Goal: Task Accomplishment & Management: Use online tool/utility

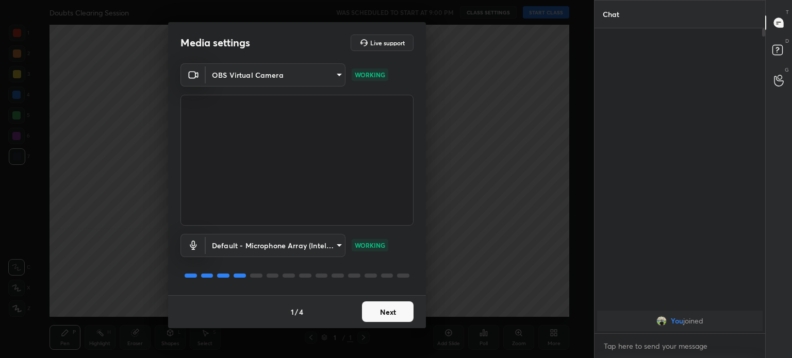
click at [312, 86] on div "OBS Virtual Camera 68a8993dd87bda3d5b66c110c3b6a96e94b8352f026b6fb61be91fdecf3c…" at bounding box center [297, 144] width 233 height 162
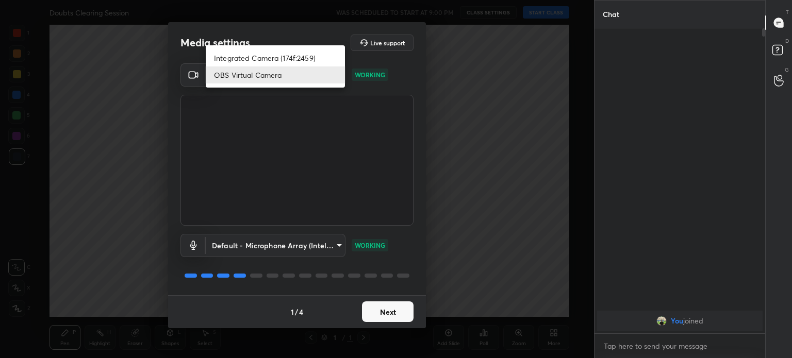
click at [312, 76] on body "1 2 3 4 5 6 7 C X Z C X Z E E Erase all H H Doubts Clearing Session WAS SCHEDUL…" at bounding box center [396, 179] width 792 height 358
click at [303, 51] on li "Integrated Camera (174f:2459)" at bounding box center [275, 58] width 139 height 17
type input "508fb433e1996cd6e8905166ba7ed748c512908726d307d94b000c2f198a4065"
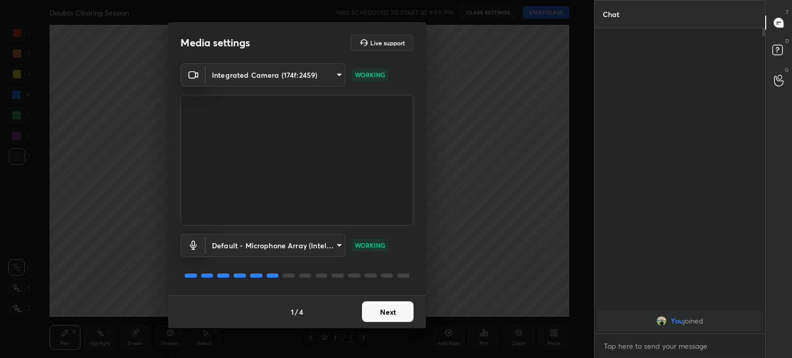
click at [406, 309] on button "Next" at bounding box center [388, 312] width 52 height 21
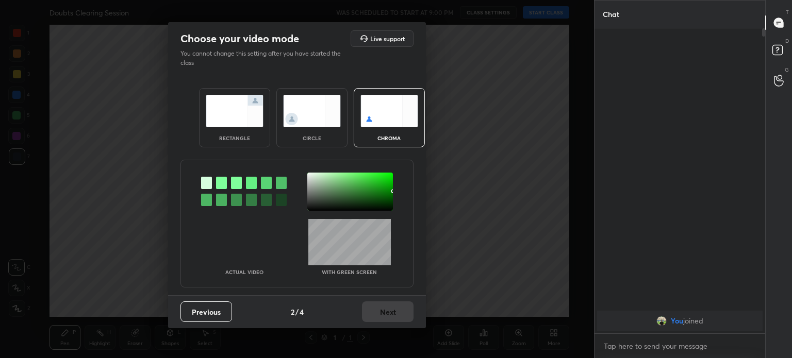
click at [334, 125] on img at bounding box center [312, 111] width 58 height 32
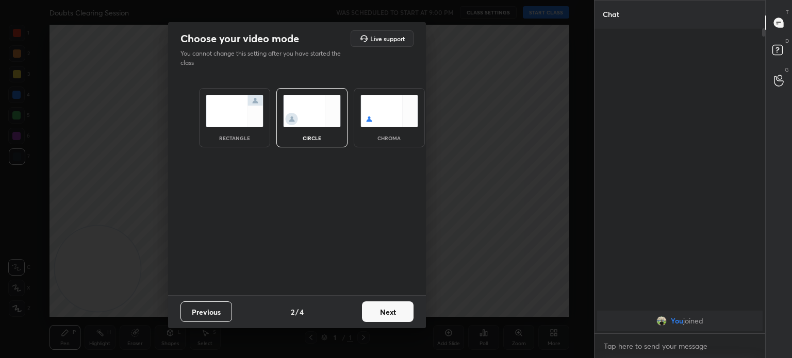
click at [334, 125] on img at bounding box center [312, 111] width 58 height 32
click at [399, 317] on button "Next" at bounding box center [388, 312] width 52 height 21
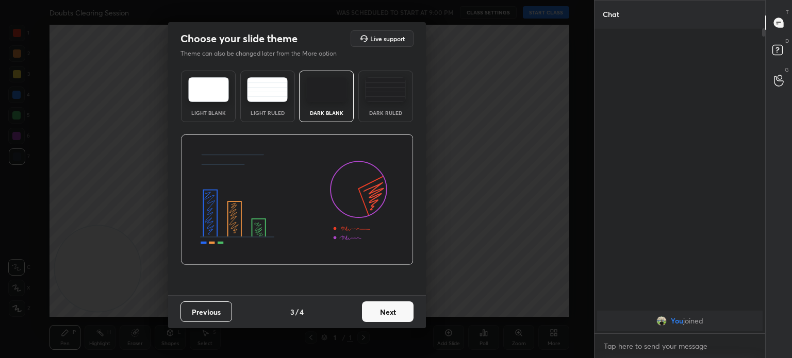
click at [399, 317] on button "Next" at bounding box center [388, 312] width 52 height 21
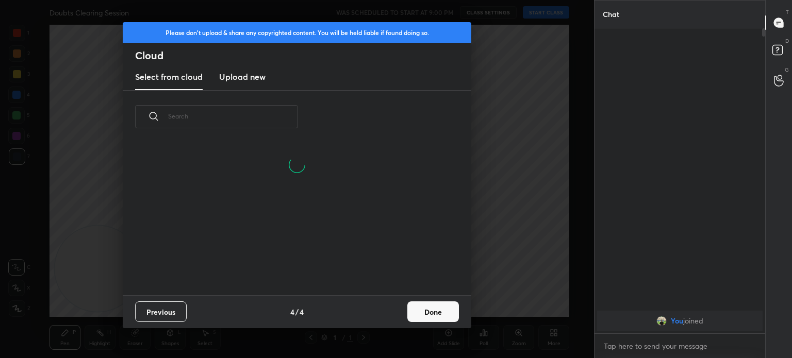
scroll to position [153, 331]
click at [419, 308] on button "Done" at bounding box center [433, 312] width 52 height 21
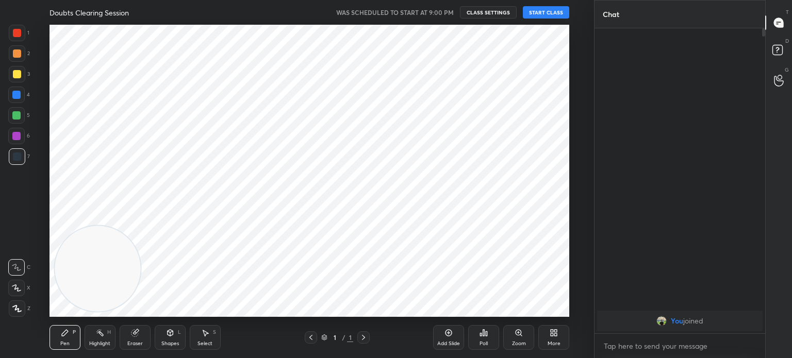
click at [450, 337] on icon at bounding box center [449, 333] width 8 height 8
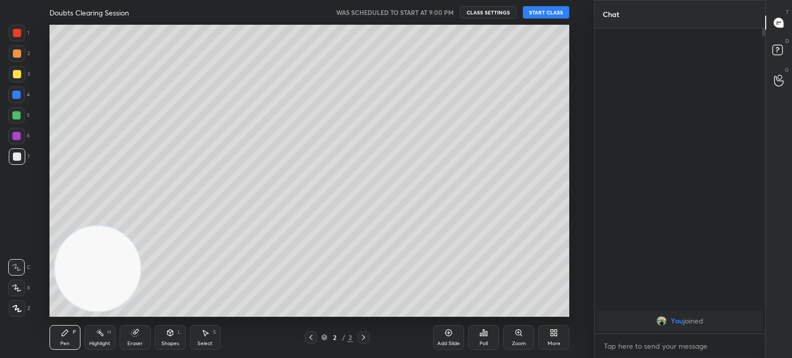
click at [12, 311] on icon at bounding box center [16, 308] width 9 height 7
click at [15, 313] on div at bounding box center [17, 309] width 17 height 17
click at [549, 16] on button "START CLASS" at bounding box center [546, 12] width 46 height 12
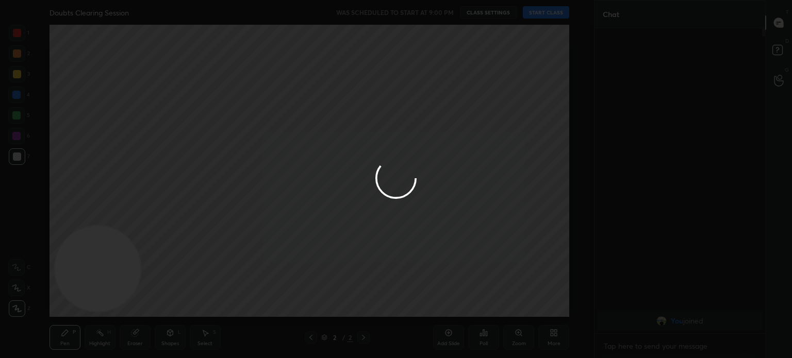
type textarea "x"
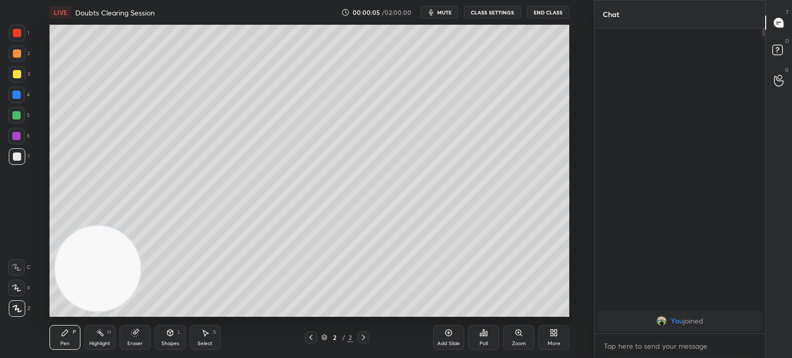
click at [556, 338] on div "More" at bounding box center [554, 337] width 31 height 25
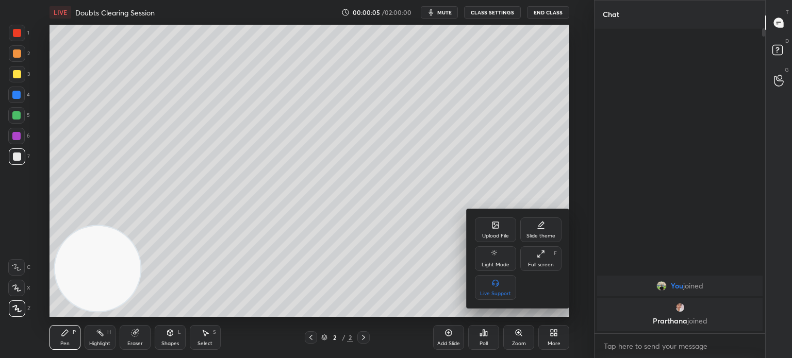
click at [494, 230] on icon at bounding box center [496, 225] width 8 height 8
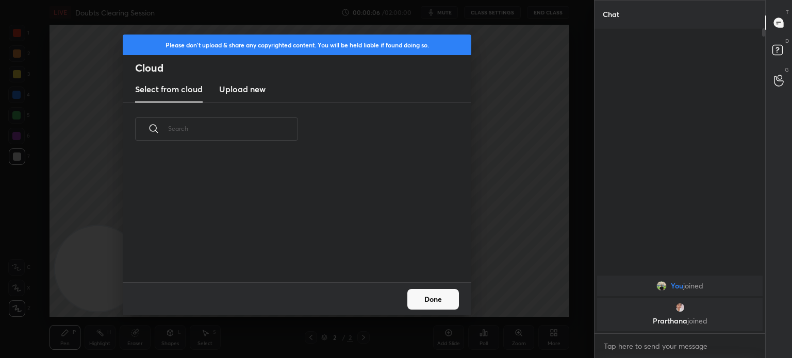
scroll to position [3, 5]
click at [243, 90] on h3 "Upload new" at bounding box center [242, 89] width 46 height 12
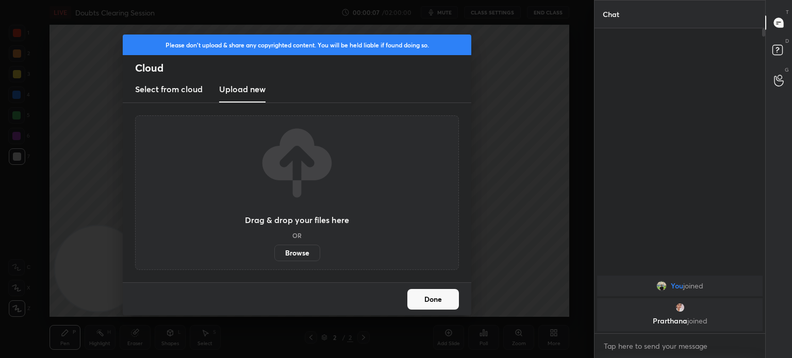
click at [294, 257] on label "Browse" at bounding box center [297, 253] width 46 height 17
click at [274, 257] on input "Browse" at bounding box center [274, 253] width 0 height 17
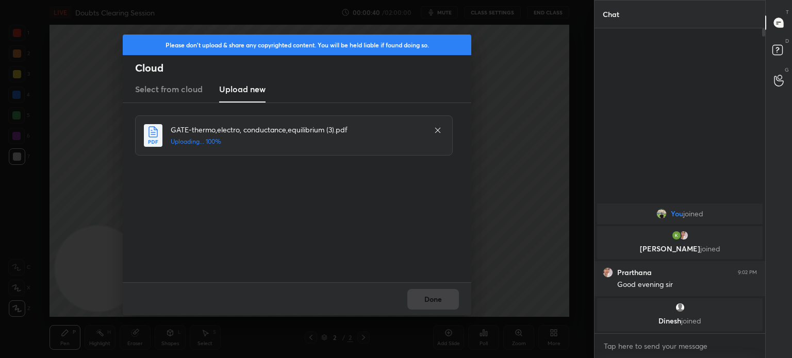
click at [446, 305] on div "Done" at bounding box center [297, 299] width 349 height 33
click at [446, 303] on button "Done" at bounding box center [433, 299] width 52 height 21
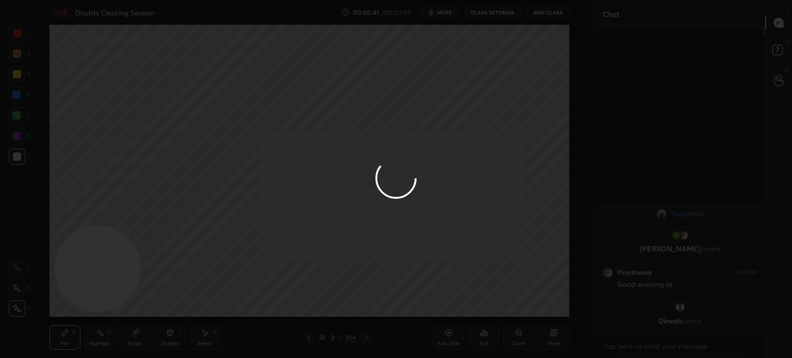
click at [445, 303] on button "Done" at bounding box center [433, 299] width 52 height 21
click at [445, 304] on div at bounding box center [396, 179] width 792 height 358
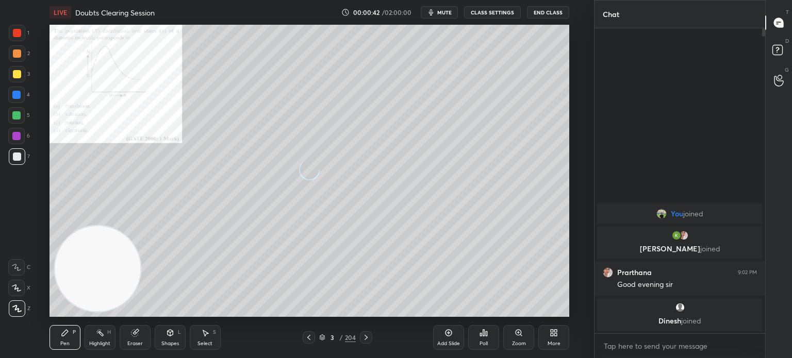
click at [324, 339] on icon at bounding box center [322, 340] width 5 height 2
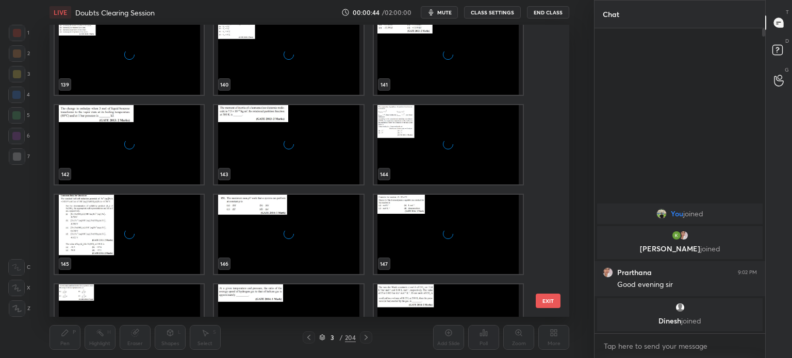
scroll to position [5810, 0]
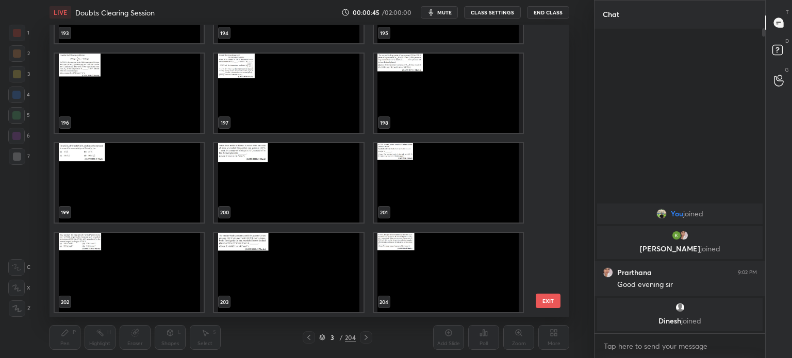
click at [431, 258] on img "grid" at bounding box center [447, 272] width 149 height 79
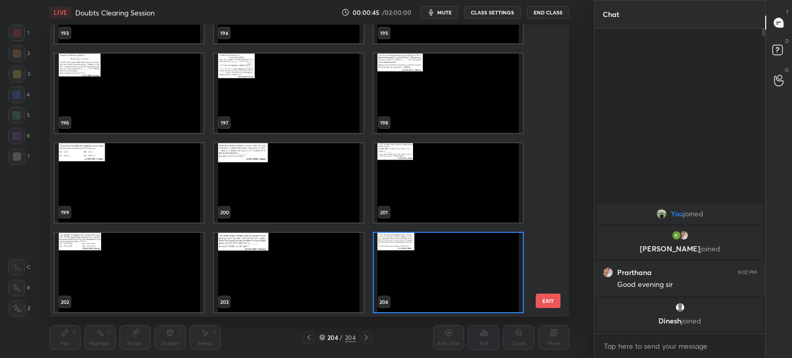
click at [429, 259] on img "grid" at bounding box center [447, 272] width 149 height 79
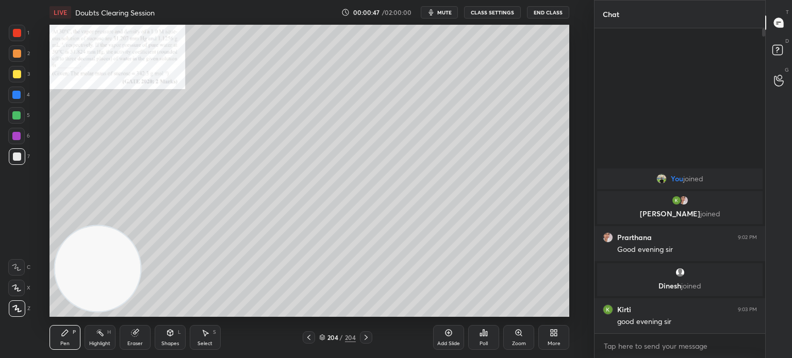
click at [515, 335] on icon at bounding box center [519, 333] width 8 height 8
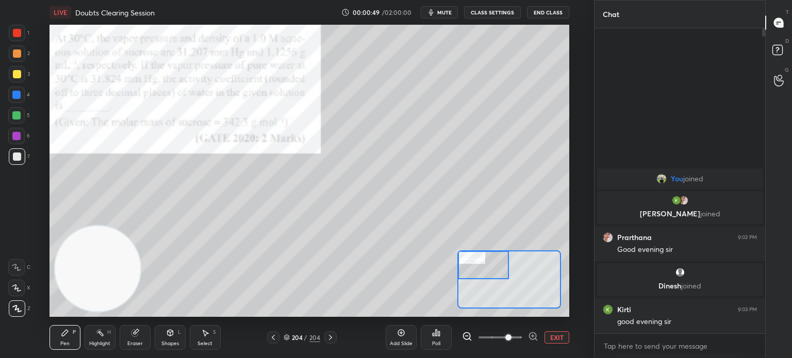
click at [275, 337] on icon at bounding box center [273, 338] width 8 height 8
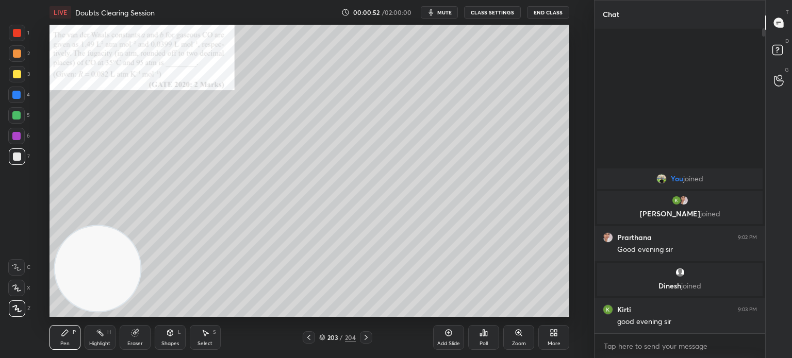
click at [308, 341] on icon at bounding box center [309, 338] width 8 height 8
click at [305, 336] on icon at bounding box center [309, 338] width 8 height 8
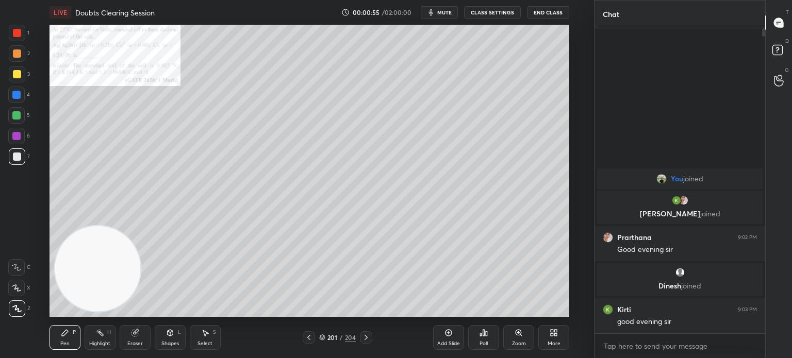
click at [301, 336] on div "201 / 204" at bounding box center [337, 338] width 192 height 12
click at [307, 337] on icon at bounding box center [309, 338] width 8 height 8
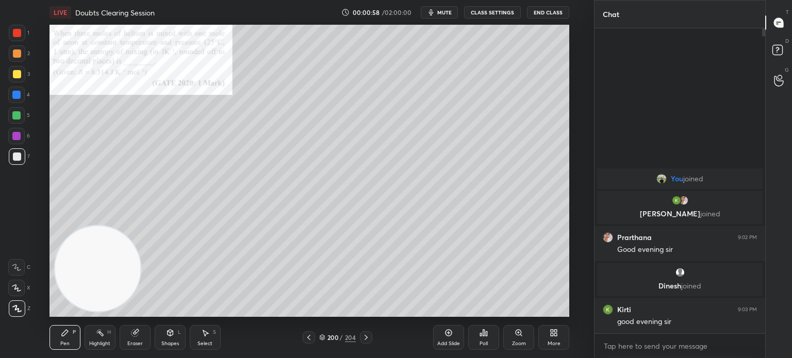
click at [503, 335] on div "Zoom" at bounding box center [518, 337] width 31 height 25
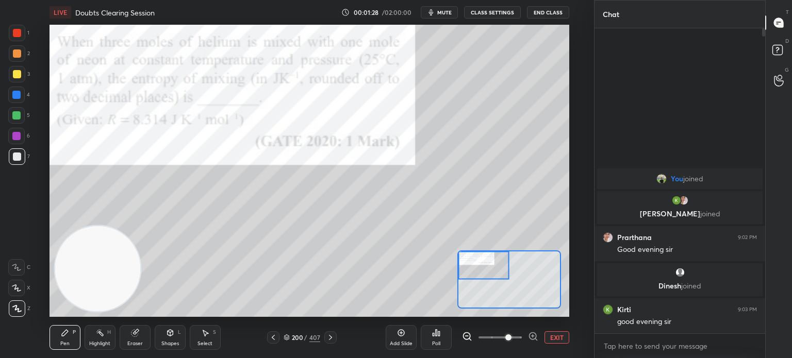
click at [16, 36] on div at bounding box center [17, 33] width 8 height 8
click at [17, 32] on div at bounding box center [17, 33] width 8 height 8
click at [148, 332] on div "Eraser" at bounding box center [135, 337] width 31 height 25
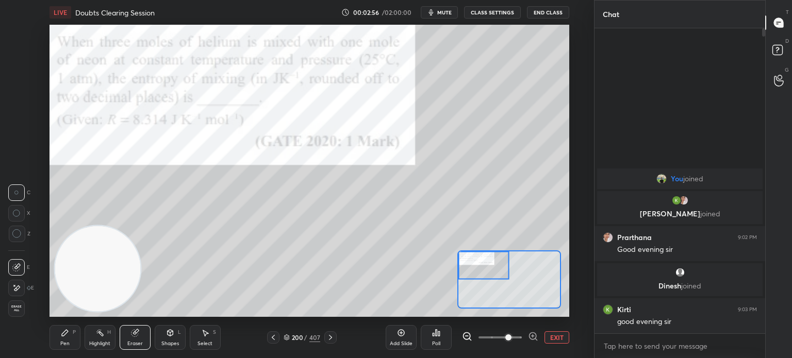
click at [139, 332] on div "Eraser" at bounding box center [135, 337] width 31 height 25
click at [14, 311] on span "Erase all" at bounding box center [16, 308] width 15 height 7
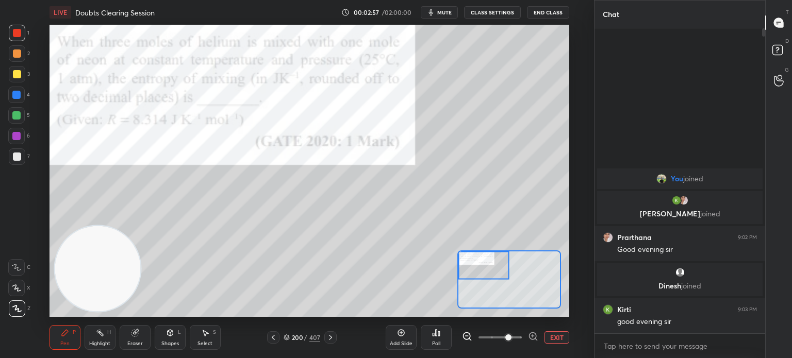
click at [23, 313] on div "1 2 3 4 5 6 7 C X Z C X Z E E Erase all H H" at bounding box center [16, 171] width 33 height 292
click at [25, 297] on div "X" at bounding box center [19, 288] width 22 height 17
click at [23, 292] on div at bounding box center [16, 288] width 17 height 17
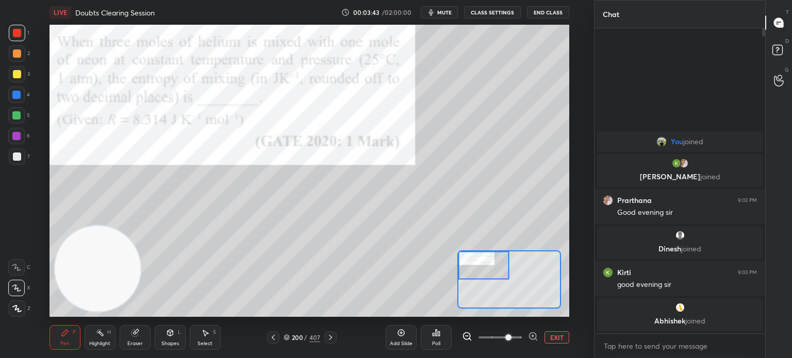
click at [553, 340] on button "EXIT" at bounding box center [557, 338] width 25 height 12
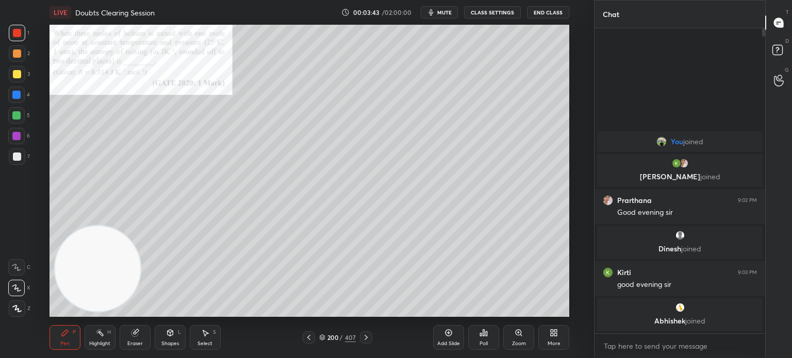
click at [551, 338] on div "More" at bounding box center [554, 337] width 31 height 25
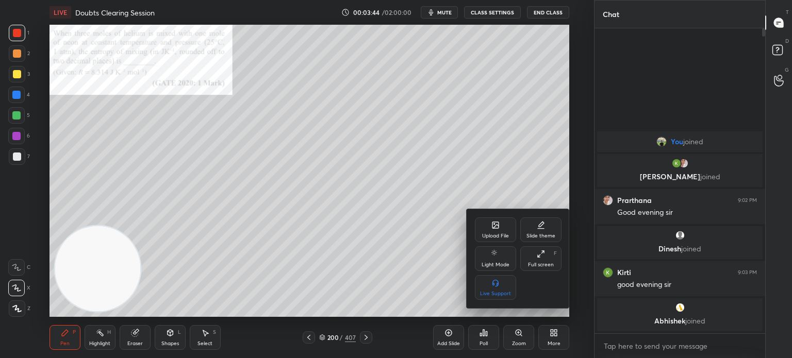
click at [485, 233] on div "Upload File" at bounding box center [495, 230] width 41 height 25
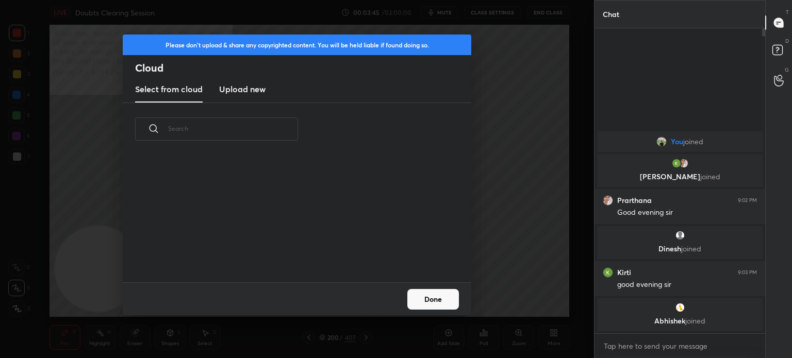
scroll to position [127, 331]
click at [256, 90] on h3 "Upload new" at bounding box center [242, 89] width 46 height 12
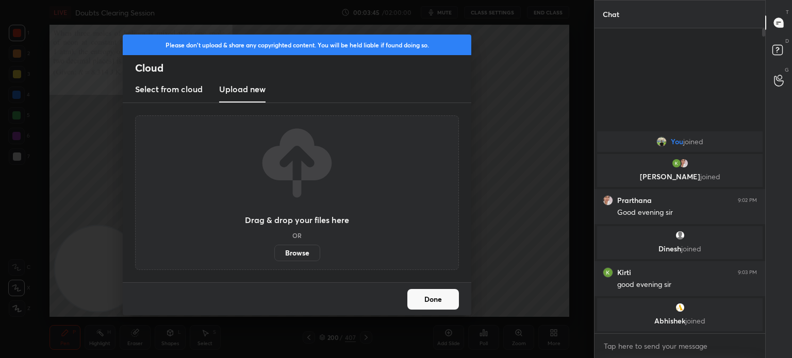
click at [299, 257] on label "Browse" at bounding box center [297, 253] width 46 height 17
click at [274, 257] on input "Browse" at bounding box center [274, 253] width 0 height 17
click at [250, 95] on h3 "Upload new" at bounding box center [242, 89] width 46 height 12
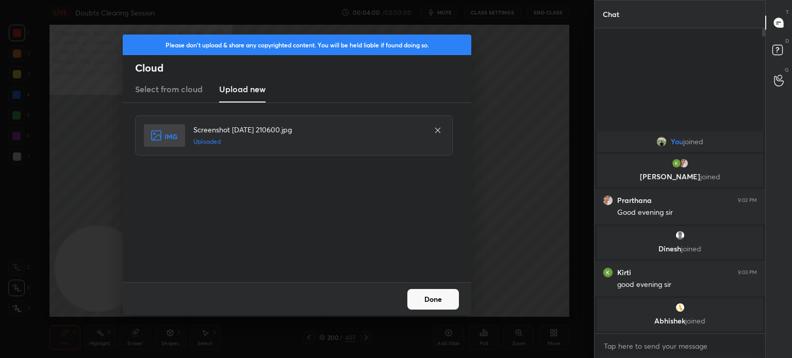
click at [442, 300] on button "Done" at bounding box center [433, 299] width 52 height 21
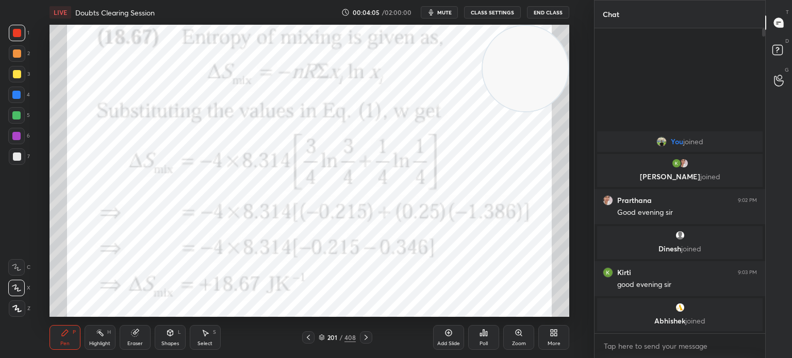
click at [104, 343] on div "Highlight" at bounding box center [99, 343] width 21 height 5
click at [71, 336] on div "Pen P" at bounding box center [65, 337] width 31 height 25
click at [70, 338] on div "Pen P" at bounding box center [65, 337] width 31 height 25
click at [106, 338] on div "Highlight H" at bounding box center [100, 337] width 31 height 25
click at [107, 340] on div "Highlight H" at bounding box center [100, 337] width 31 height 25
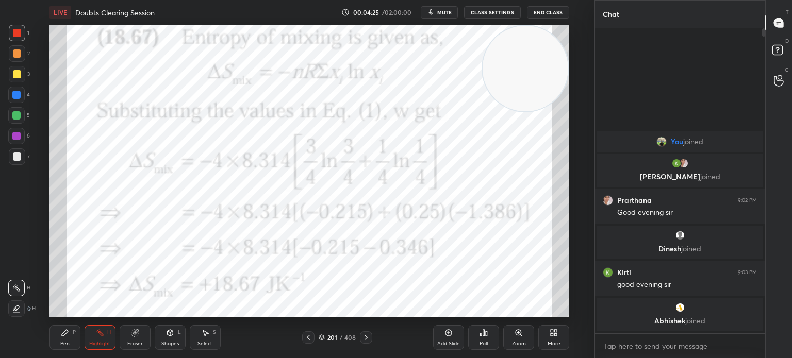
click at [312, 340] on icon at bounding box center [308, 338] width 8 height 8
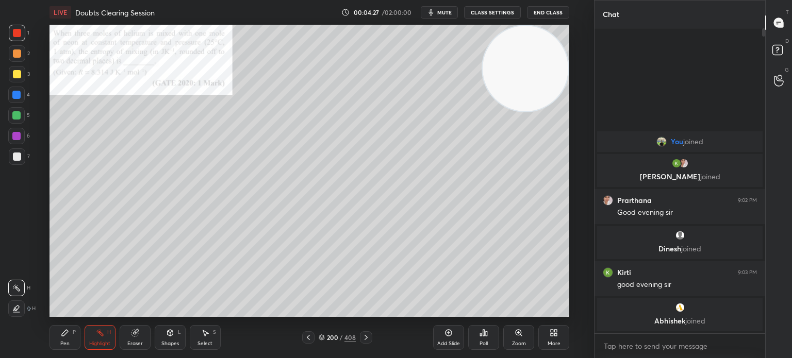
click at [368, 336] on icon at bounding box center [366, 338] width 8 height 8
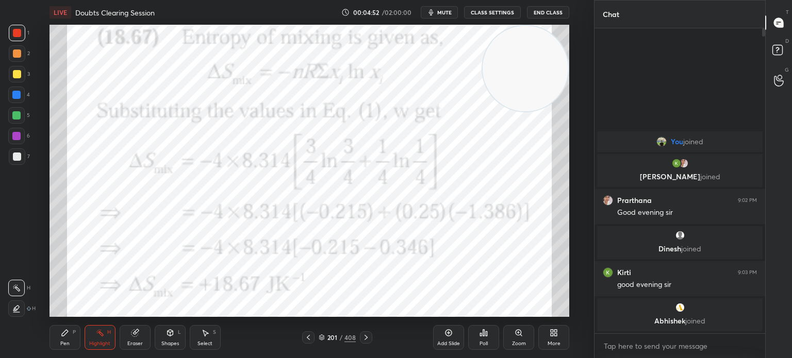
click at [63, 345] on div "Pen" at bounding box center [64, 343] width 9 height 5
click at [69, 342] on div "Pen" at bounding box center [64, 343] width 9 height 5
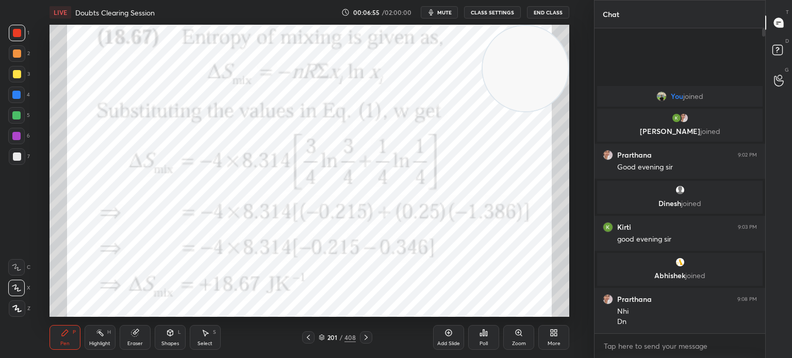
click at [365, 338] on icon at bounding box center [366, 338] width 8 height 8
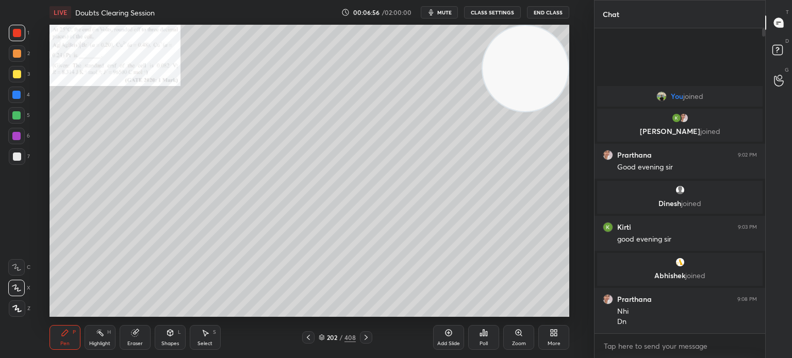
click at [313, 338] on div at bounding box center [308, 338] width 12 height 12
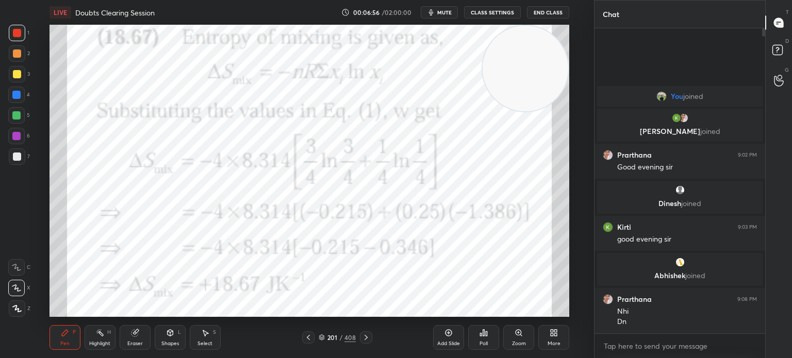
click at [309, 338] on icon at bounding box center [308, 338] width 8 height 8
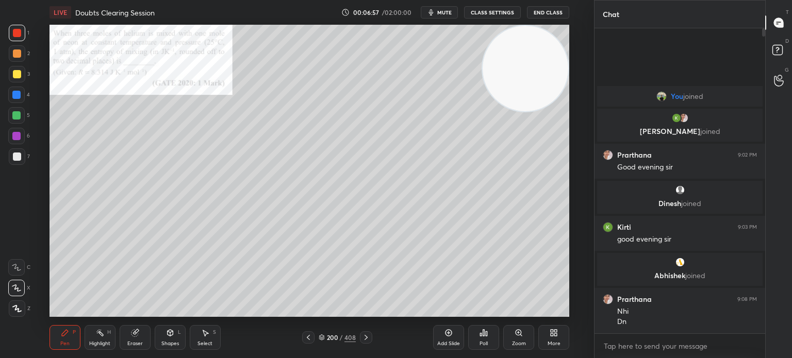
click at [314, 338] on div at bounding box center [308, 338] width 12 height 12
click at [515, 337] on icon at bounding box center [519, 333] width 8 height 8
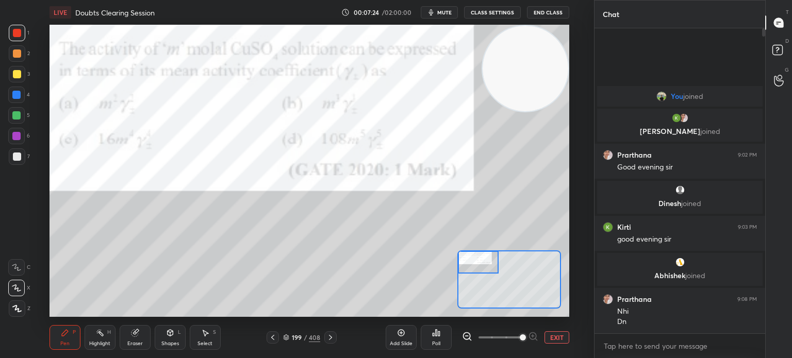
click at [443, 341] on div "Poll" at bounding box center [436, 337] width 31 height 25
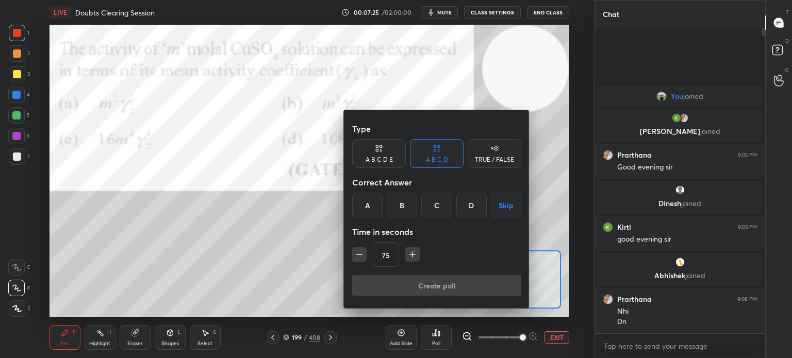
click at [365, 206] on div "A" at bounding box center [367, 205] width 30 height 25
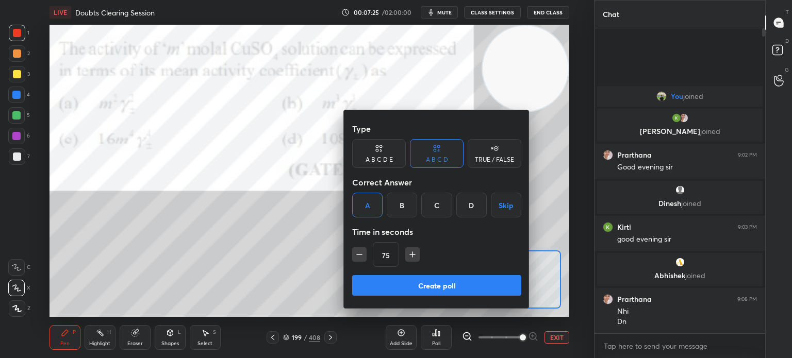
click at [356, 262] on button "button" at bounding box center [359, 255] width 14 height 14
type input "60"
click at [382, 287] on button "Create poll" at bounding box center [436, 285] width 169 height 21
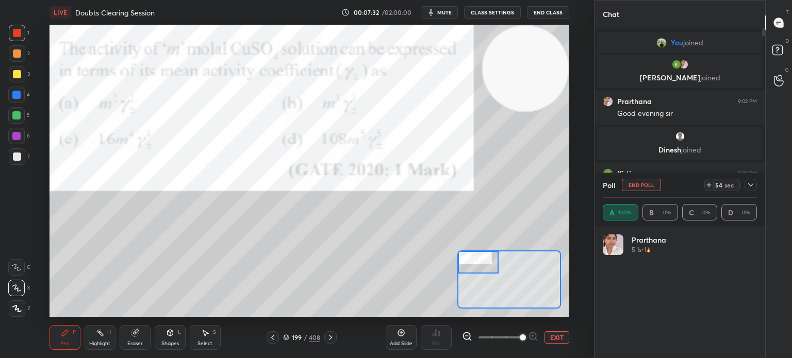
scroll to position [121, 151]
click at [12, 97] on div at bounding box center [16, 95] width 17 height 17
click at [20, 95] on div at bounding box center [16, 95] width 8 height 8
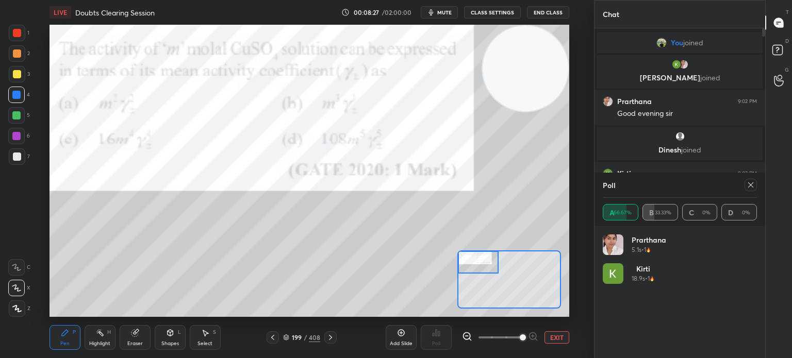
click at [752, 185] on icon at bounding box center [751, 185] width 8 height 8
type textarea "x"
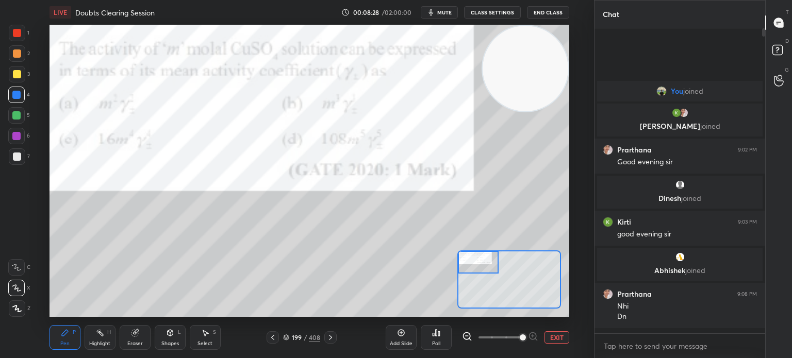
scroll to position [4, 3]
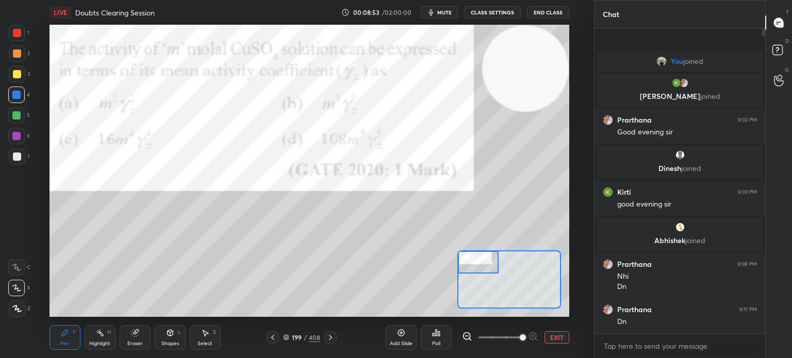
click at [272, 339] on icon at bounding box center [273, 338] width 8 height 8
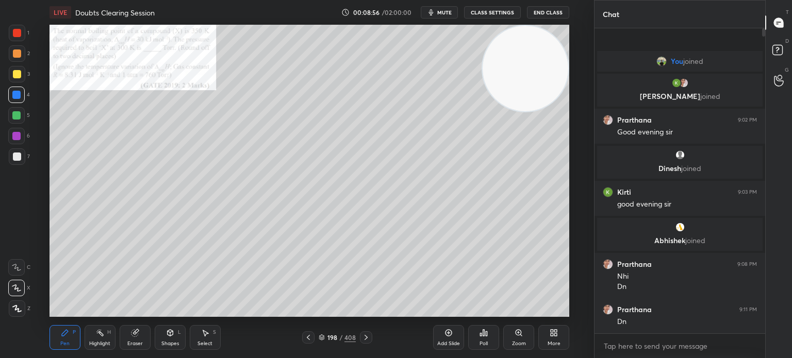
click at [516, 336] on icon at bounding box center [519, 333] width 8 height 8
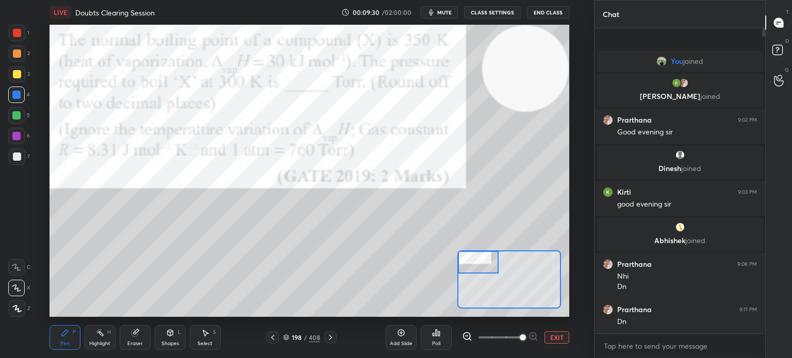
click at [19, 37] on div at bounding box center [17, 33] width 8 height 8
click at [19, 41] on div "1" at bounding box center [19, 35] width 21 height 21
click at [13, 289] on icon at bounding box center [16, 288] width 9 height 7
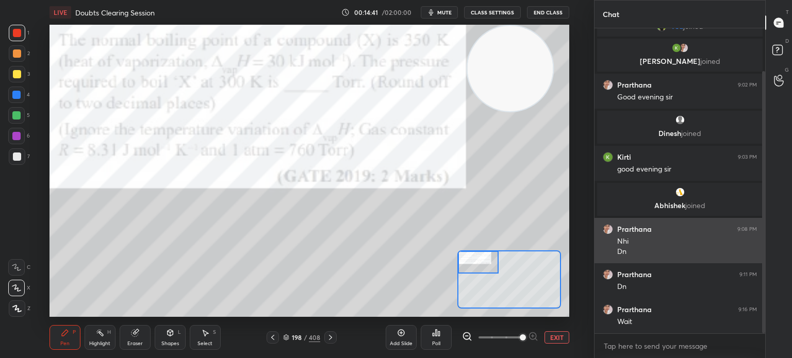
scroll to position [50, 0]
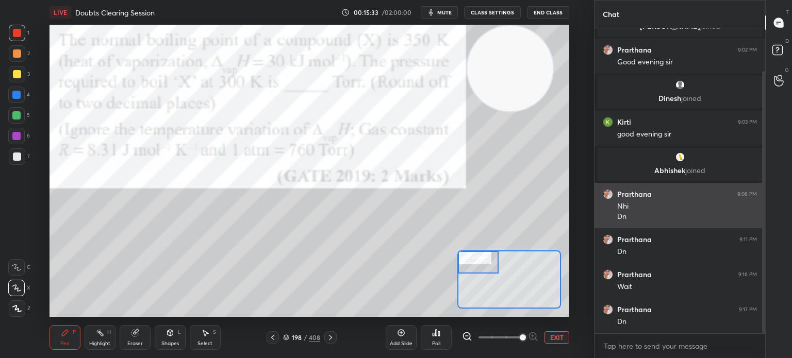
click at [274, 340] on icon at bounding box center [272, 337] width 3 height 5
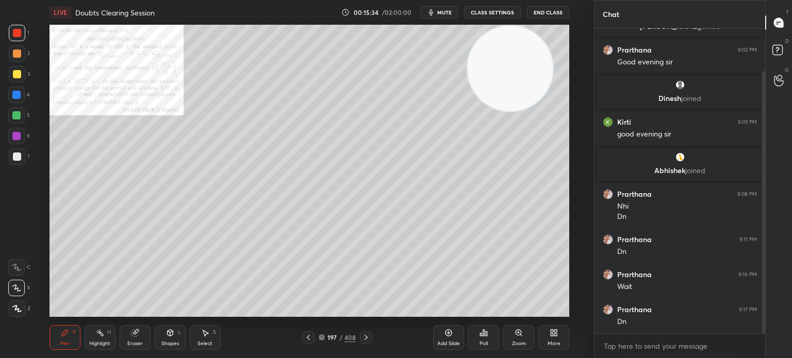
click at [312, 336] on icon at bounding box center [308, 338] width 8 height 8
click at [518, 330] on icon at bounding box center [519, 333] width 8 height 8
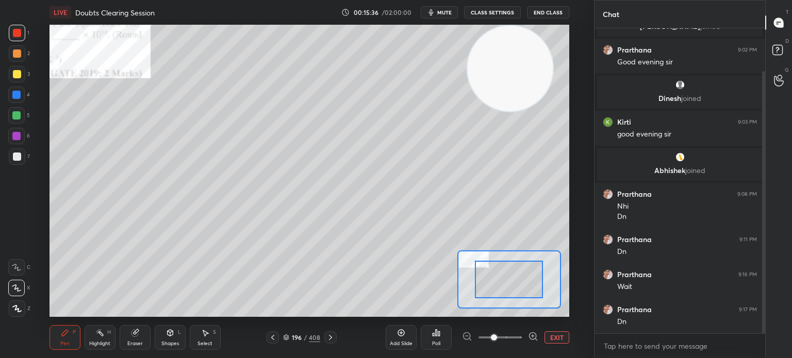
click at [520, 333] on span at bounding box center [500, 337] width 43 height 15
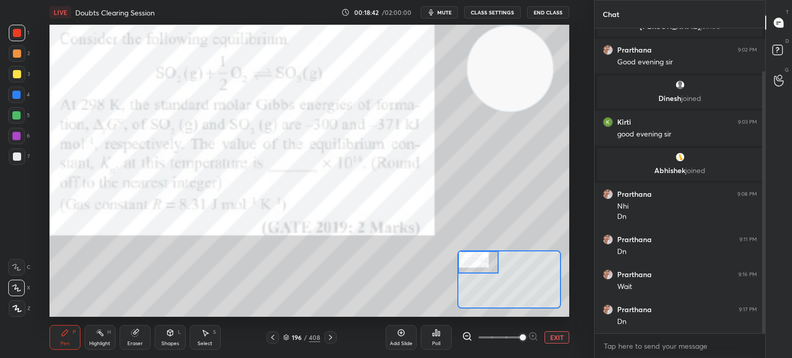
click at [555, 340] on button "EXIT" at bounding box center [557, 338] width 25 height 12
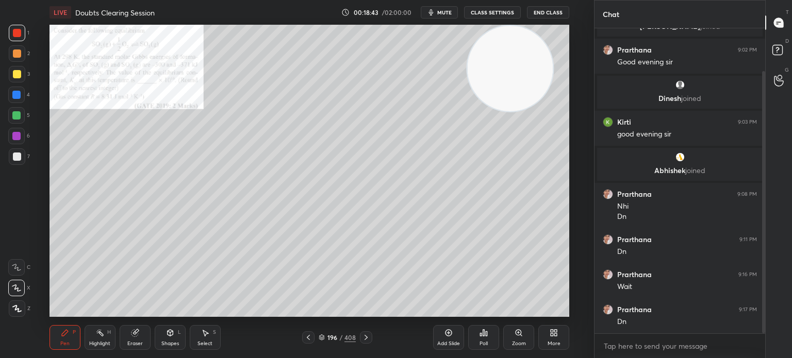
click at [555, 341] on div "More" at bounding box center [554, 343] width 13 height 5
click at [555, 340] on div "More" at bounding box center [554, 337] width 31 height 25
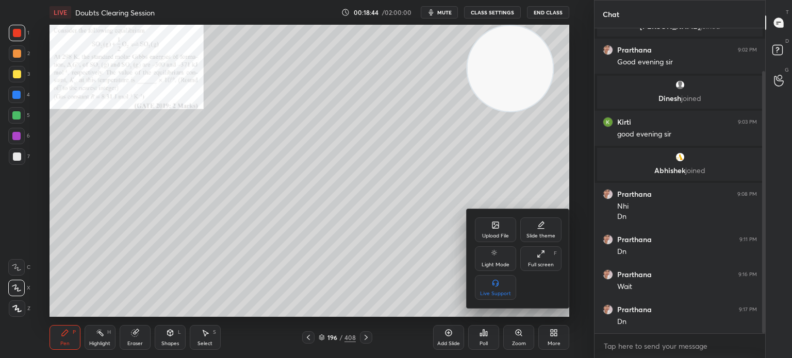
click at [495, 228] on icon at bounding box center [496, 227] width 6 height 4
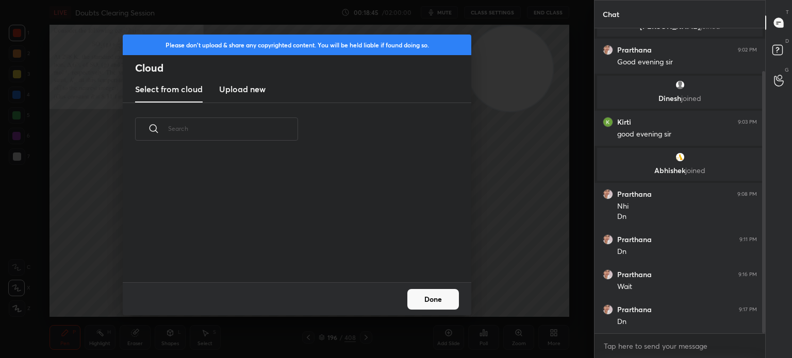
scroll to position [127, 331]
click at [243, 92] on h3 "Upload new" at bounding box center [242, 89] width 46 height 12
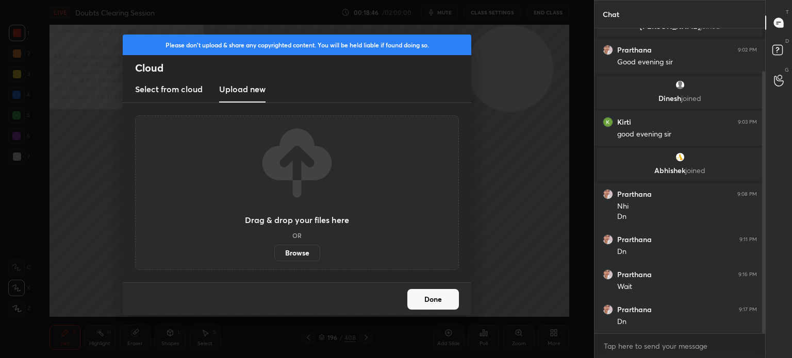
click at [288, 259] on label "Browse" at bounding box center [297, 253] width 46 height 17
click at [274, 259] on input "Browse" at bounding box center [274, 253] width 0 height 17
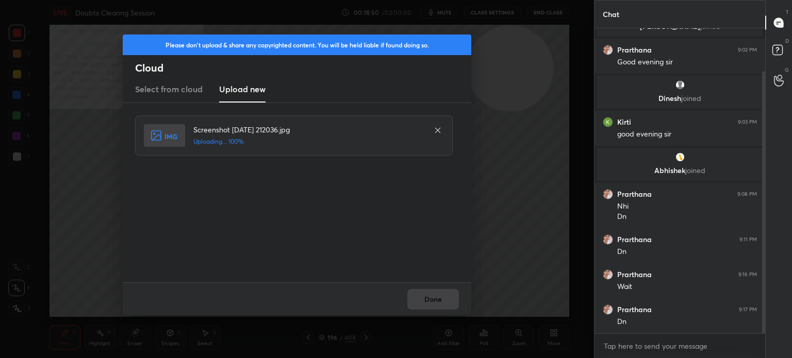
click at [429, 305] on div "Done" at bounding box center [297, 299] width 349 height 33
click at [429, 303] on button "Done" at bounding box center [433, 299] width 52 height 21
click at [431, 303] on button "Done" at bounding box center [433, 299] width 52 height 21
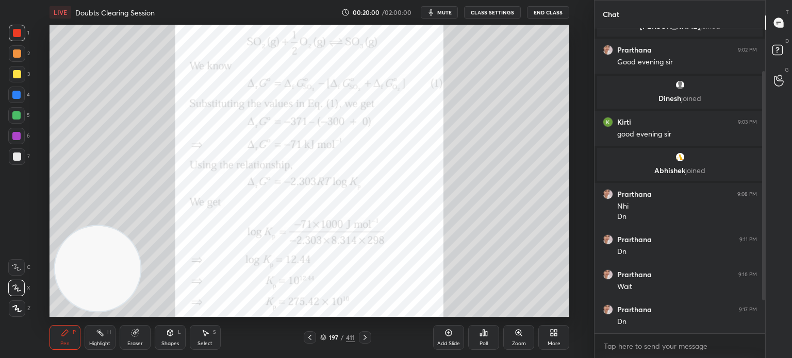
click at [14, 80] on div at bounding box center [17, 74] width 17 height 17
click at [19, 318] on div "1 2 3 4 5 6 7 C X Z C X Z E E Erase all H H LIVE Doubts Clearing Session 00:20:…" at bounding box center [293, 179] width 586 height 358
click at [19, 313] on div at bounding box center [17, 309] width 17 height 17
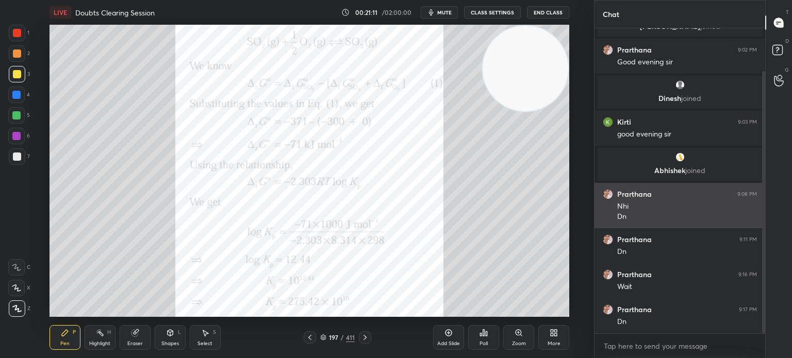
scroll to position [85, 0]
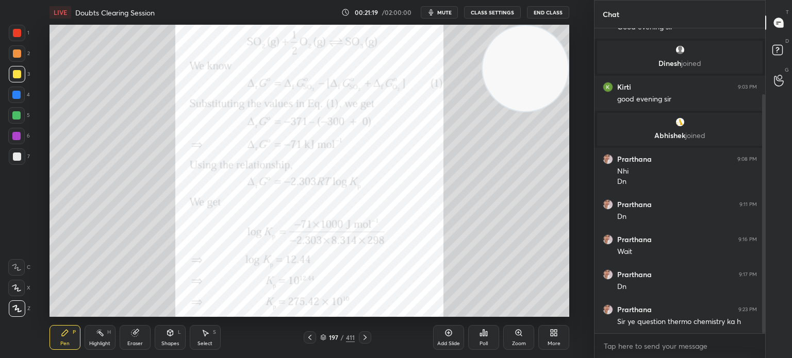
click at [26, 41] on div "1" at bounding box center [19, 35] width 21 height 21
click at [25, 39] on div "1" at bounding box center [19, 33] width 21 height 17
click at [307, 341] on icon at bounding box center [310, 338] width 8 height 8
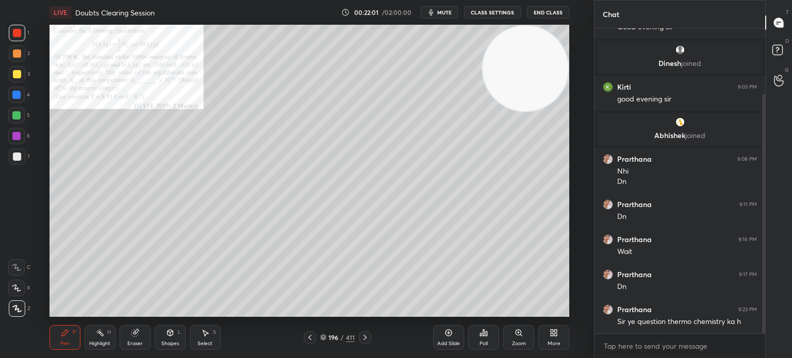
click at [309, 337] on icon at bounding box center [310, 338] width 8 height 8
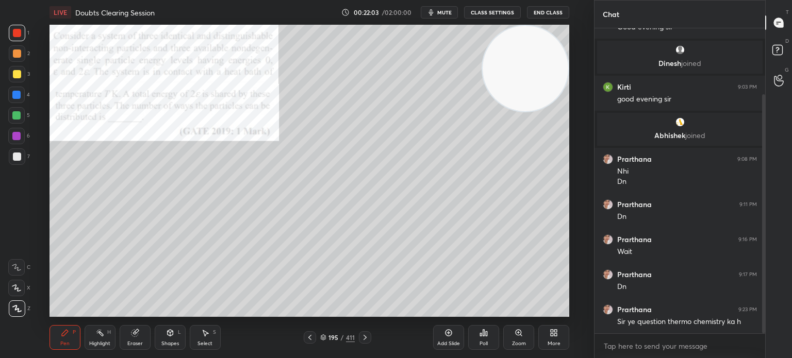
click at [309, 337] on icon at bounding box center [310, 338] width 8 height 8
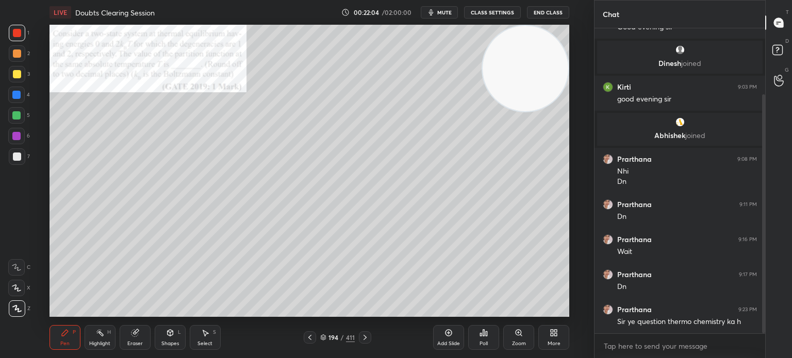
click at [306, 338] on icon at bounding box center [310, 338] width 8 height 8
click at [520, 338] on div "Zoom" at bounding box center [518, 337] width 31 height 25
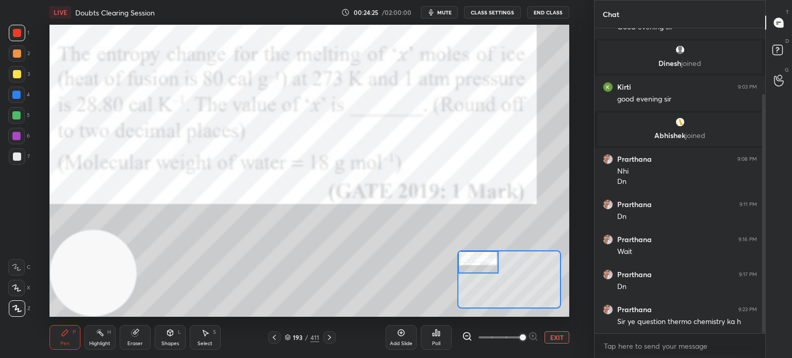
click at [557, 337] on button "EXIT" at bounding box center [557, 338] width 25 height 12
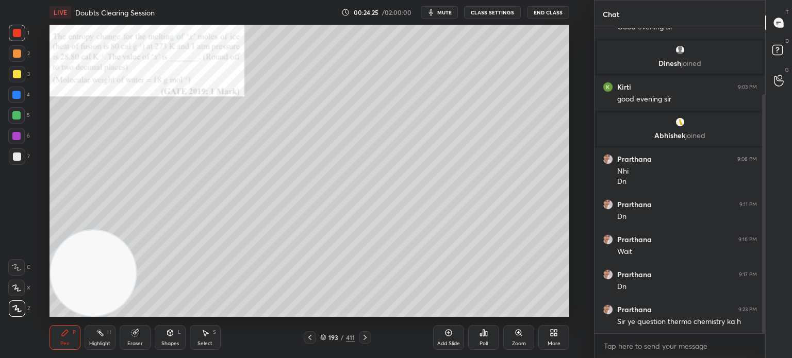
click at [549, 338] on div "More" at bounding box center [554, 337] width 31 height 25
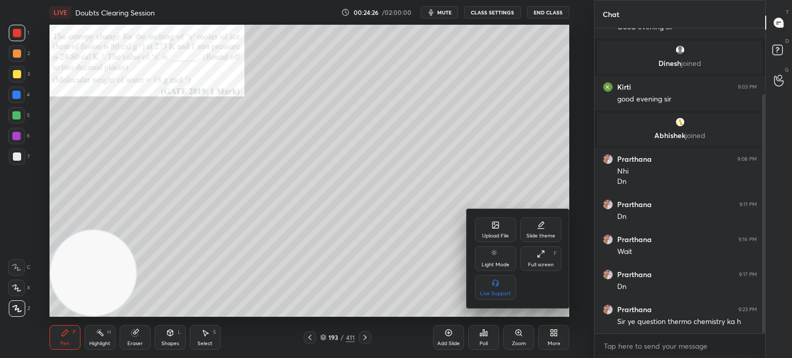
click at [497, 224] on icon at bounding box center [496, 225] width 6 height 6
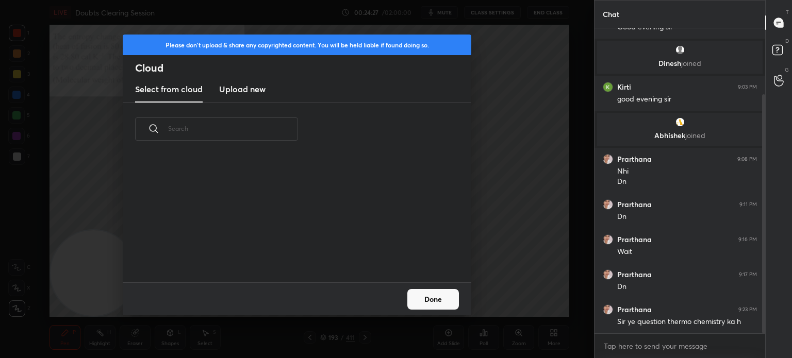
scroll to position [127, 331]
click at [249, 90] on h3 "Upload new" at bounding box center [242, 89] width 46 height 12
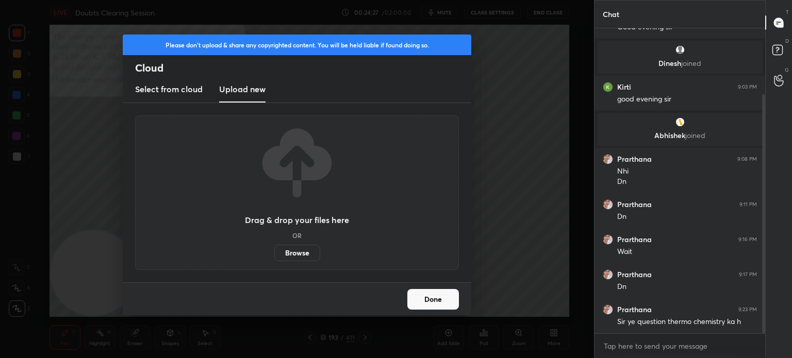
click at [298, 256] on label "Browse" at bounding box center [297, 253] width 46 height 17
click at [274, 256] on input "Browse" at bounding box center [274, 253] width 0 height 17
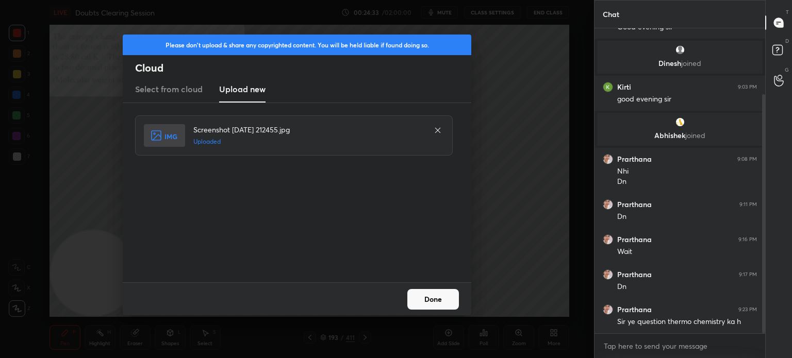
click at [431, 297] on button "Done" at bounding box center [433, 299] width 52 height 21
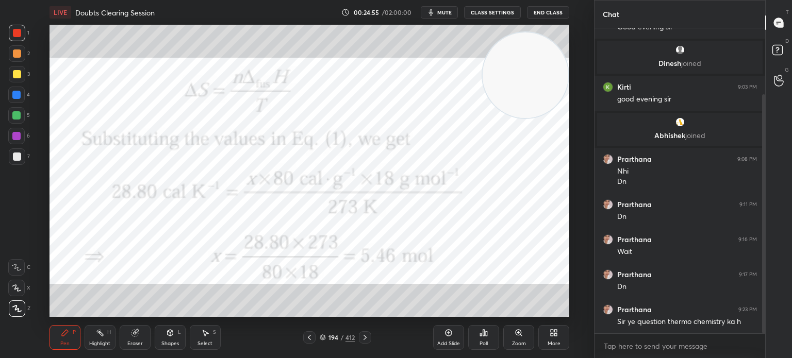
click at [313, 340] on icon at bounding box center [309, 338] width 8 height 8
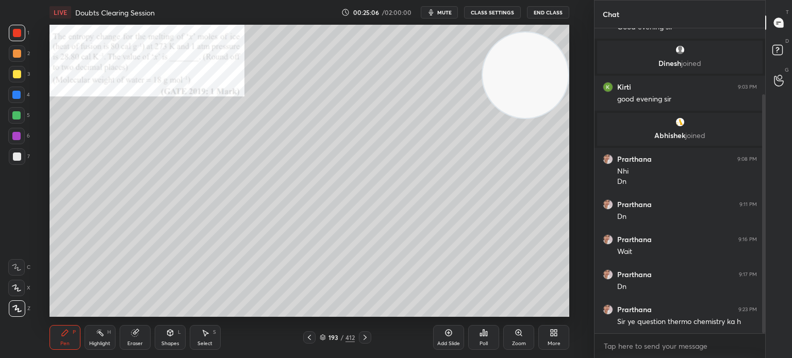
click at [515, 340] on div "Zoom" at bounding box center [518, 337] width 31 height 25
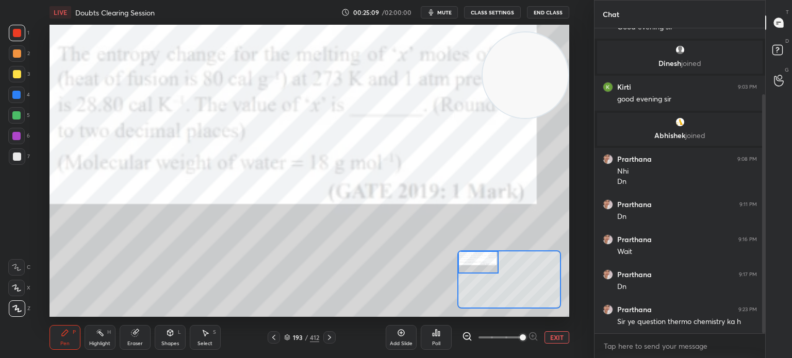
click at [338, 342] on div "193 / 412" at bounding box center [302, 338] width 168 height 12
click at [332, 340] on icon at bounding box center [329, 338] width 8 height 8
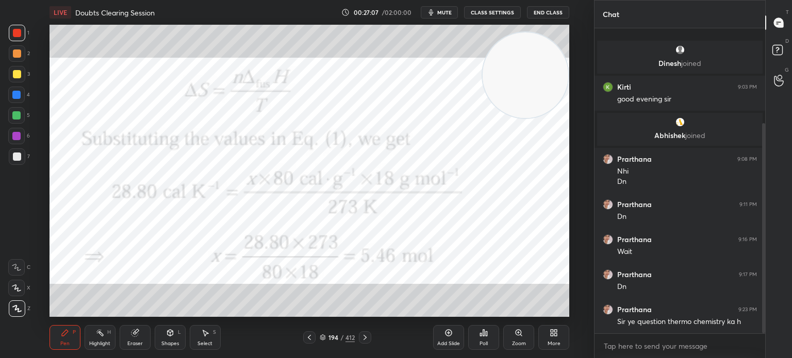
scroll to position [138, 0]
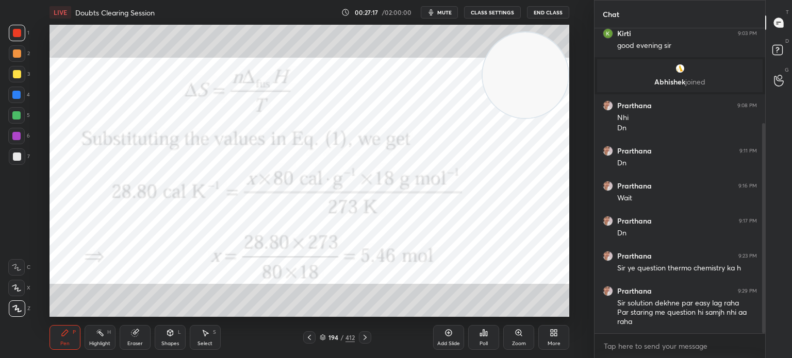
click at [308, 339] on icon at bounding box center [309, 338] width 8 height 8
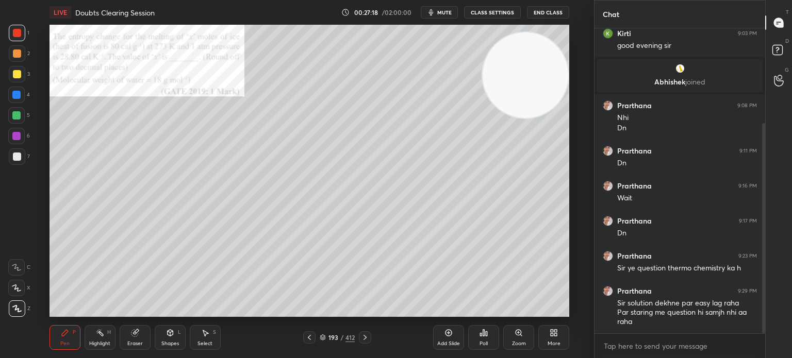
click at [308, 338] on icon at bounding box center [309, 338] width 8 height 8
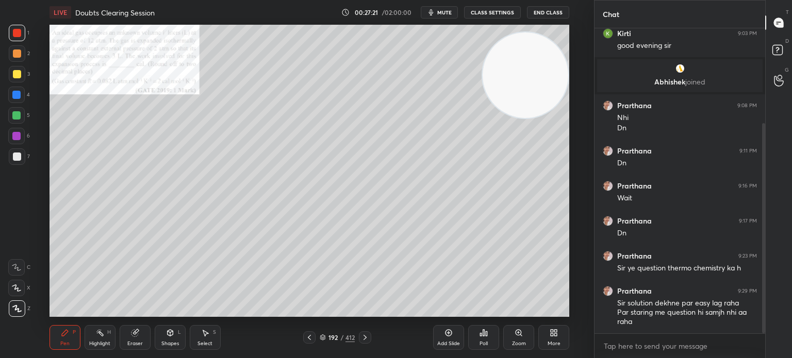
click at [514, 336] on div "Zoom" at bounding box center [518, 337] width 31 height 25
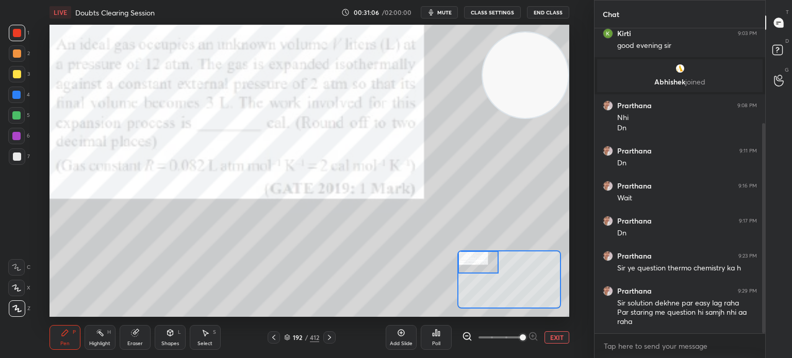
click at [550, 335] on button "EXIT" at bounding box center [557, 338] width 25 height 12
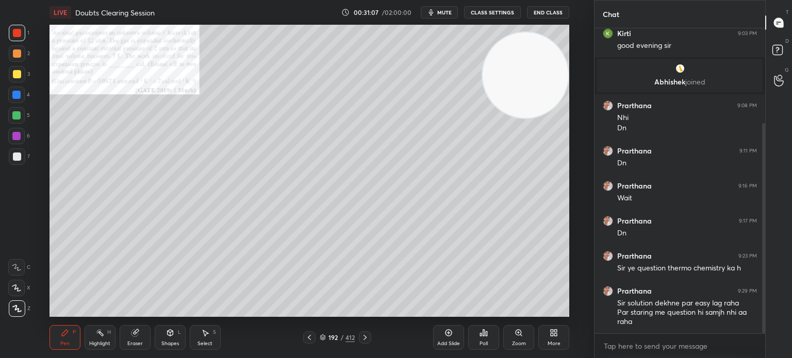
click at [553, 337] on icon at bounding box center [554, 333] width 8 height 8
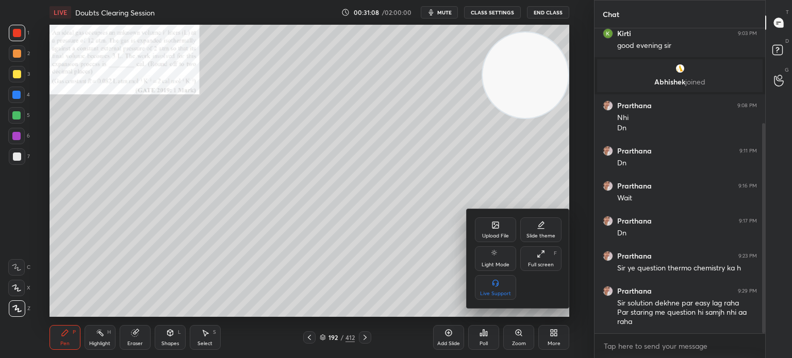
click at [497, 232] on div "Upload File" at bounding box center [495, 230] width 41 height 25
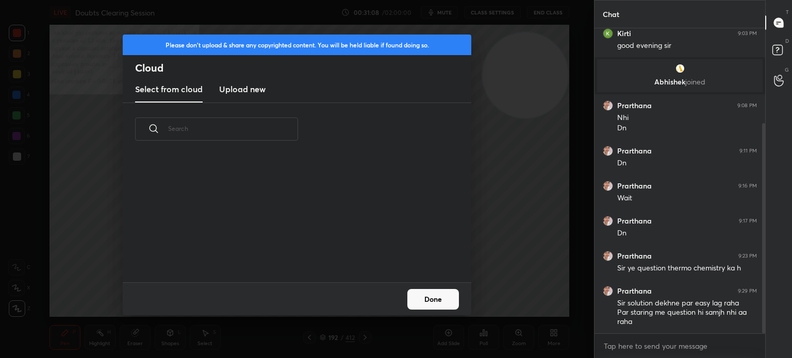
scroll to position [127, 331]
click at [244, 85] on h3 "Upload new" at bounding box center [242, 89] width 46 height 12
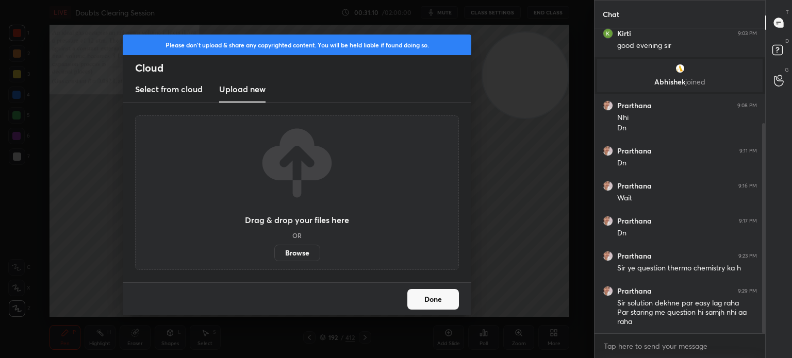
click at [300, 257] on label "Browse" at bounding box center [297, 253] width 46 height 17
click at [274, 257] on input "Browse" at bounding box center [274, 253] width 0 height 17
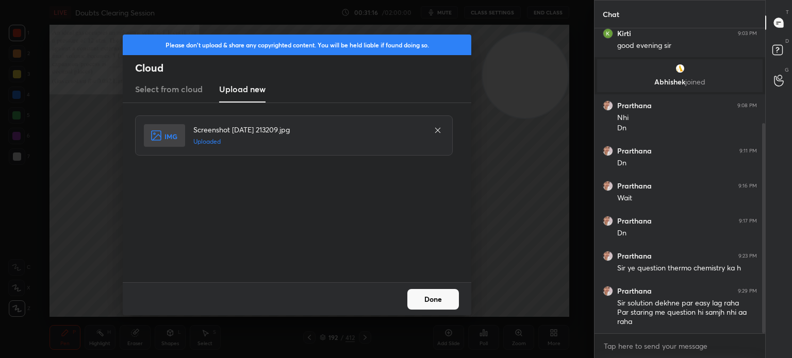
click at [421, 295] on button "Done" at bounding box center [433, 299] width 52 height 21
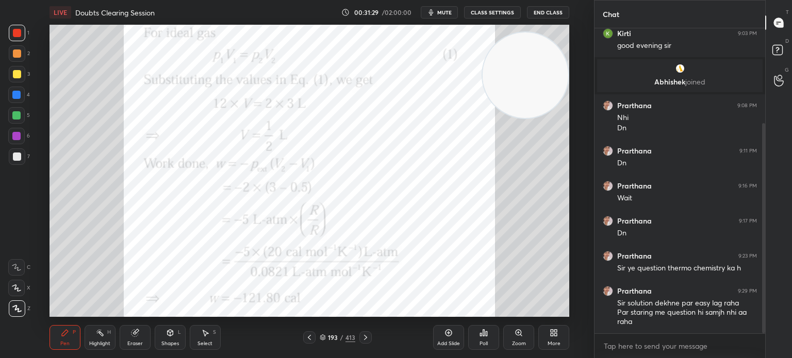
click at [300, 338] on div "193 / 413" at bounding box center [337, 338] width 192 height 12
click at [316, 336] on div "193 / 413" at bounding box center [337, 338] width 69 height 12
click at [309, 340] on icon at bounding box center [309, 338] width 8 height 8
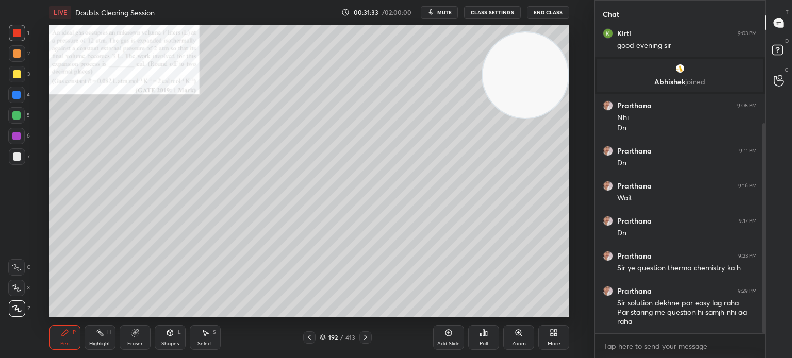
click at [365, 342] on div at bounding box center [366, 338] width 12 height 12
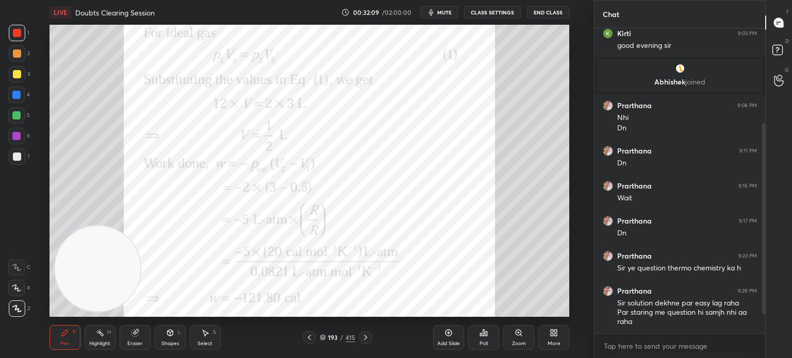
click at [23, 35] on div at bounding box center [17, 33] width 17 height 17
click at [21, 39] on div at bounding box center [17, 33] width 17 height 17
click at [19, 37] on div at bounding box center [17, 33] width 8 height 8
click at [16, 296] on div at bounding box center [16, 288] width 17 height 17
click at [14, 287] on icon at bounding box center [16, 288] width 9 height 7
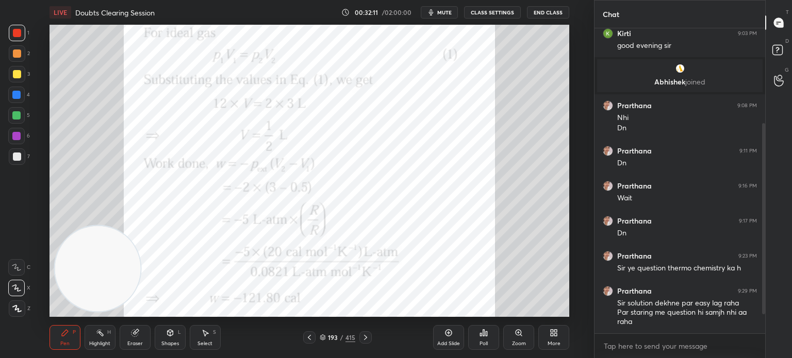
click at [16, 289] on icon at bounding box center [16, 288] width 8 height 6
click at [17, 308] on icon at bounding box center [16, 308] width 9 height 7
click at [17, 290] on icon at bounding box center [16, 288] width 9 height 7
click at [17, 288] on icon at bounding box center [16, 288] width 8 height 6
click at [20, 101] on div at bounding box center [16, 95] width 17 height 17
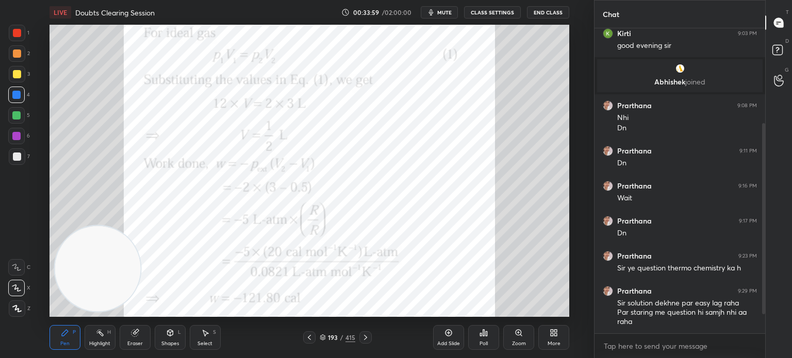
click at [21, 99] on div at bounding box center [16, 95] width 17 height 17
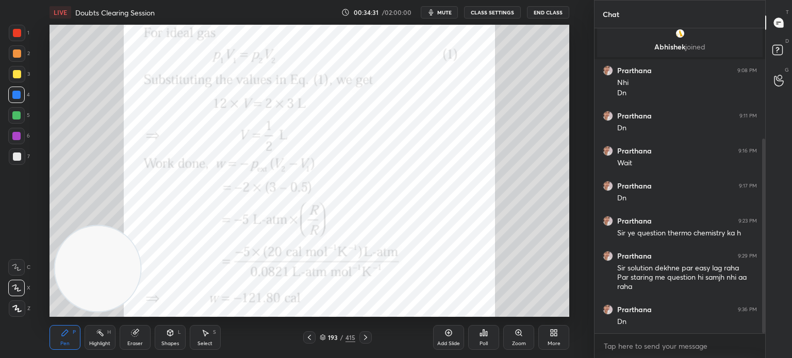
click at [301, 340] on div "193 / 415" at bounding box center [337, 338] width 192 height 12
click at [312, 334] on icon at bounding box center [309, 338] width 8 height 8
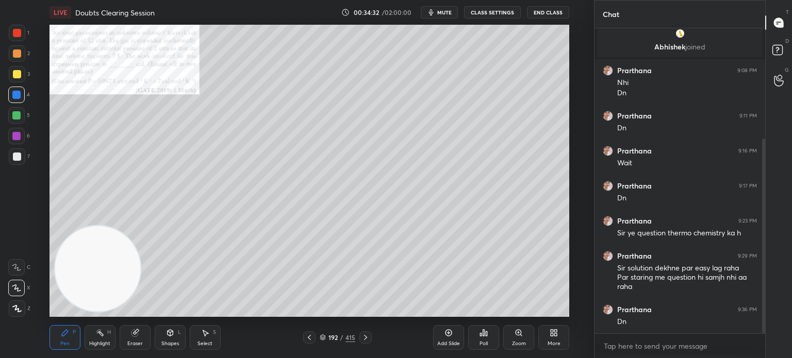
click at [313, 336] on icon at bounding box center [309, 338] width 8 height 8
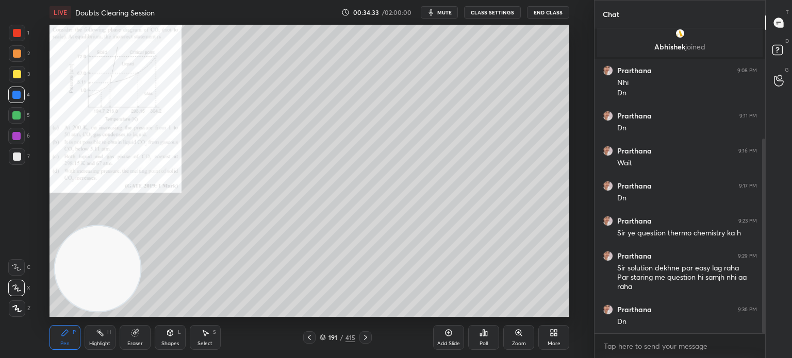
click at [316, 334] on div "191 / 415" at bounding box center [337, 338] width 69 height 12
click at [303, 337] on div at bounding box center [309, 338] width 12 height 12
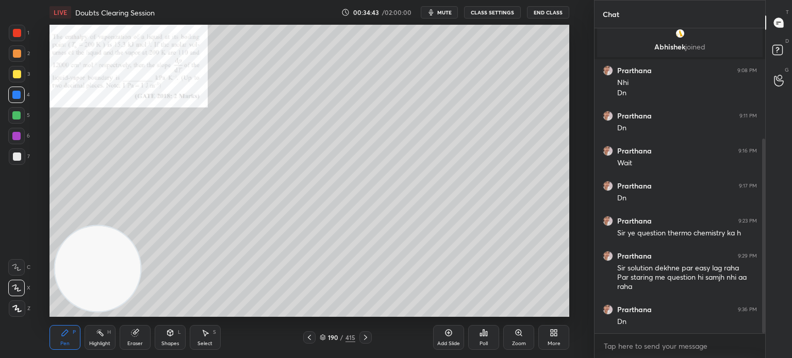
click at [515, 334] on icon at bounding box center [519, 333] width 8 height 8
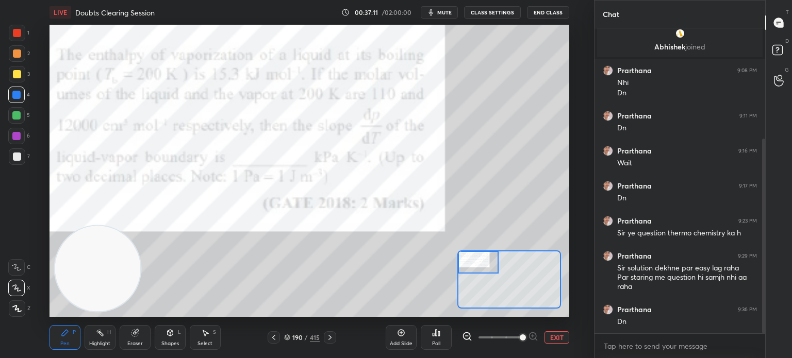
click at [551, 335] on button "EXIT" at bounding box center [557, 338] width 25 height 12
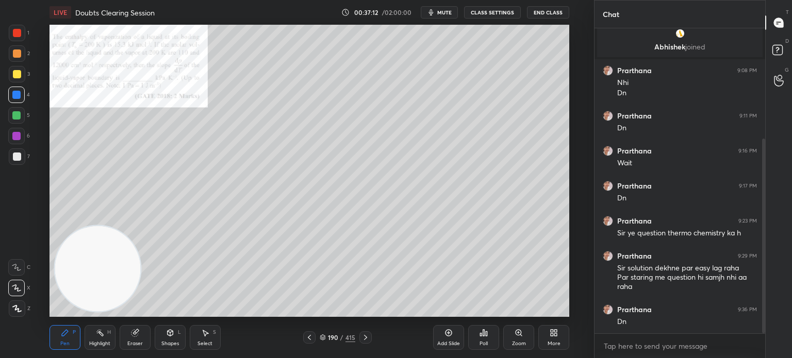
click at [518, 334] on icon at bounding box center [519, 333] width 6 height 6
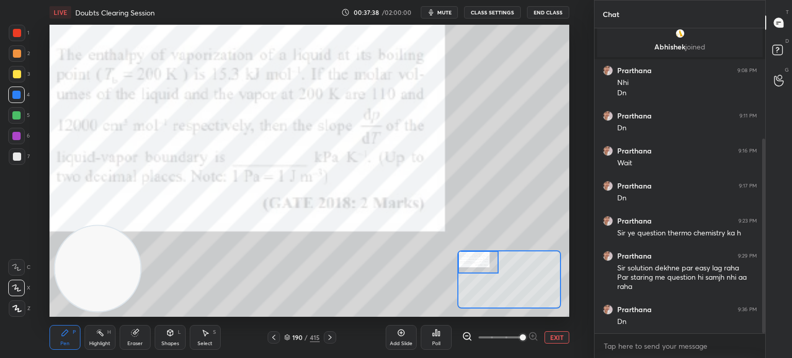
click at [559, 347] on div "Add Slide Poll EXIT" at bounding box center [478, 338] width 184 height 58
click at [557, 340] on button "EXIT" at bounding box center [557, 338] width 25 height 12
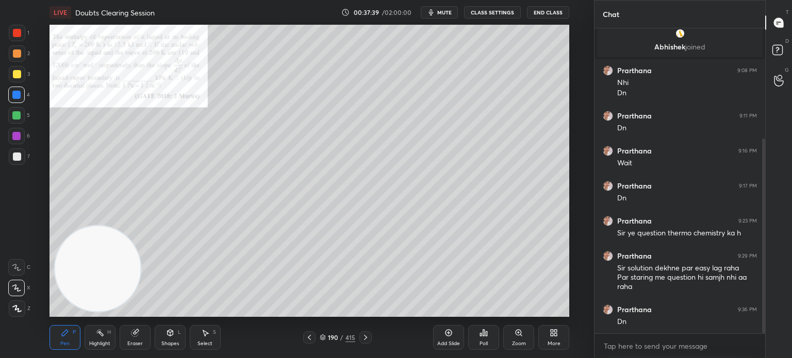
click at [555, 340] on div "More" at bounding box center [554, 337] width 31 height 25
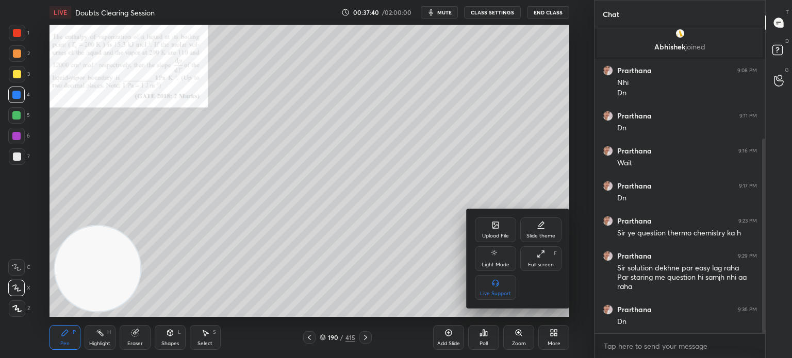
click at [491, 233] on div "Upload File" at bounding box center [495, 230] width 41 height 25
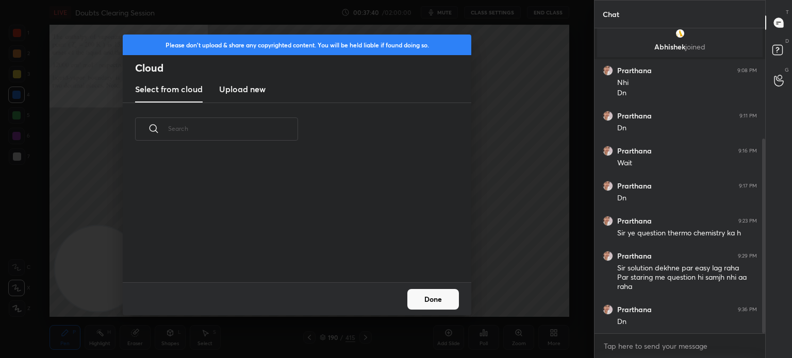
click at [251, 85] on h3 "Upload new" at bounding box center [242, 89] width 46 height 12
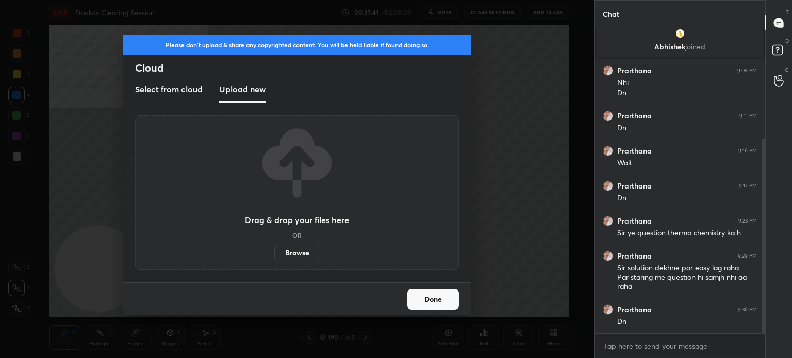
click at [296, 251] on label "Browse" at bounding box center [297, 253] width 46 height 17
click at [274, 251] on input "Browse" at bounding box center [274, 253] width 0 height 17
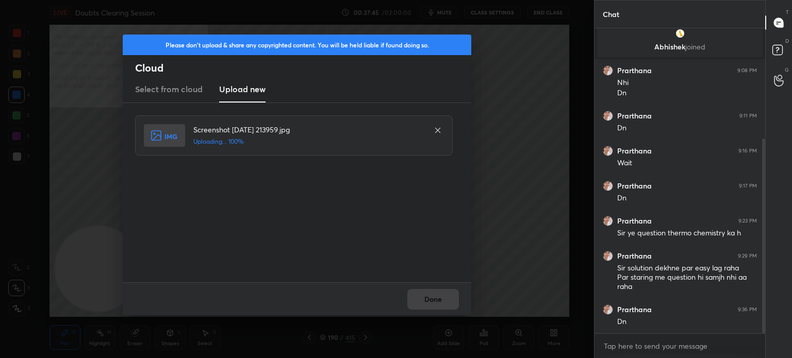
click at [443, 302] on div "Done" at bounding box center [297, 299] width 349 height 33
click at [441, 303] on button "Done" at bounding box center [433, 299] width 52 height 21
click at [441, 302] on button "Done" at bounding box center [433, 299] width 52 height 21
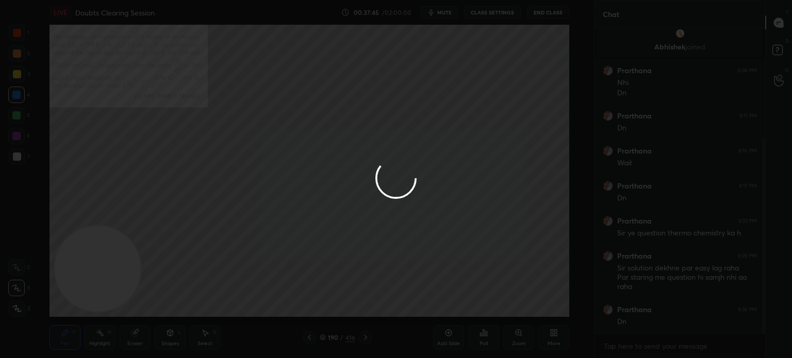
click at [437, 301] on div at bounding box center [396, 179] width 792 height 358
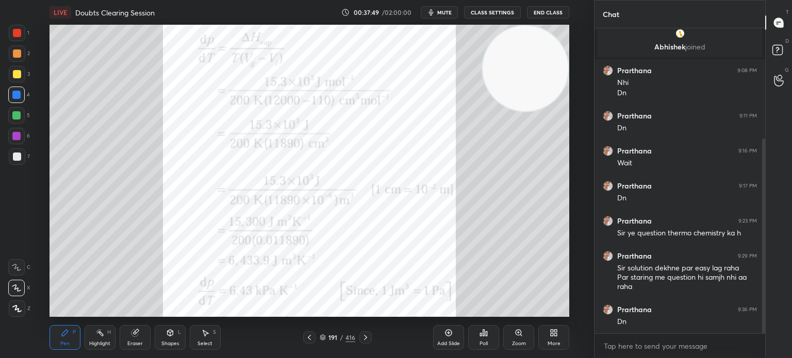
click at [97, 333] on circle at bounding box center [97, 333] width 1 height 1
click at [100, 330] on icon at bounding box center [100, 333] width 8 height 8
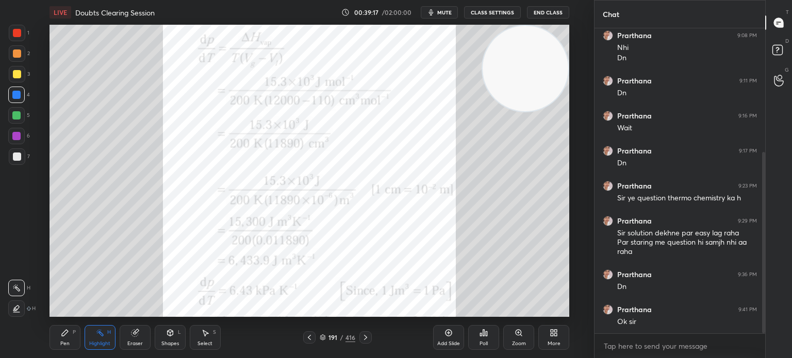
click at [445, 10] on span "mute" at bounding box center [444, 12] width 14 height 7
click at [474, 17] on button "CLASS SETTINGS" at bounding box center [492, 12] width 57 height 12
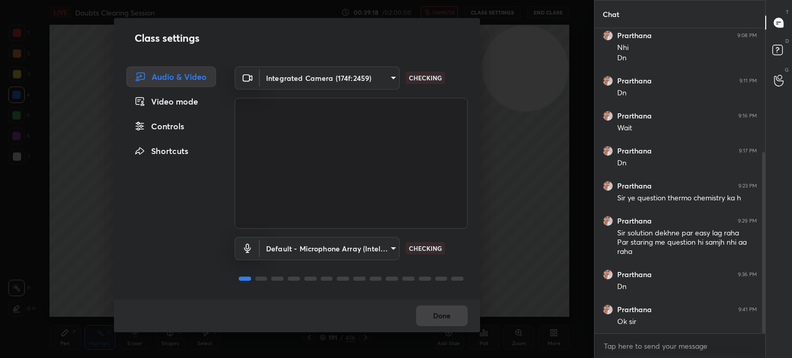
click at [357, 81] on body "1 2 3 4 5 6 7 C X Z C X Z E E Erase all H H LIVE Doubts Clearing Session 00:39:…" at bounding box center [396, 179] width 792 height 358
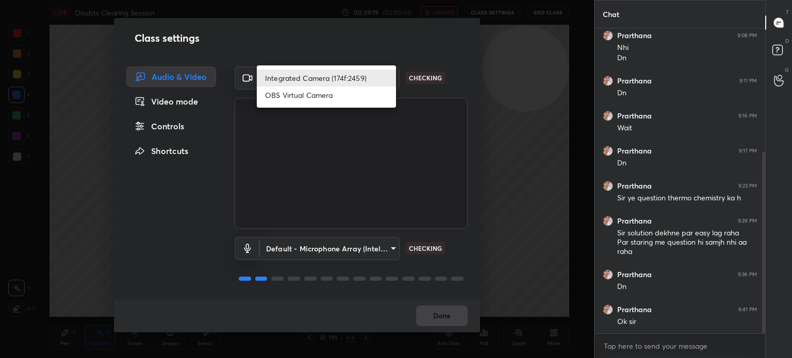
click at [334, 93] on li "OBS Virtual Camera" at bounding box center [326, 95] width 139 height 17
type input "68a8993dd87bda3d5b66c110c3b6a96e94b8352f026b6fb61be91fdecf3cec3e"
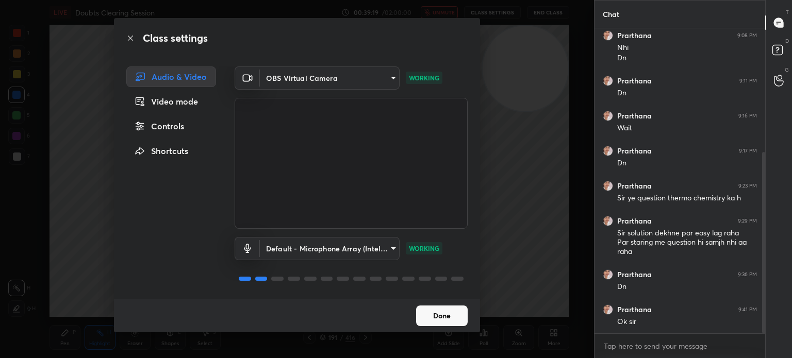
click at [441, 308] on button "Done" at bounding box center [442, 316] width 52 height 21
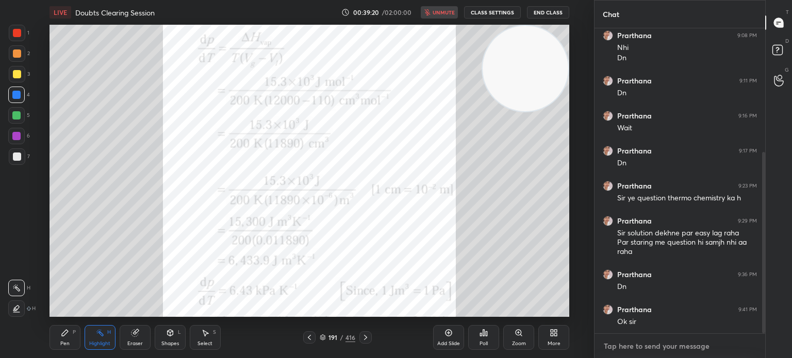
click at [627, 346] on textarea at bounding box center [680, 346] width 154 height 17
type textarea "x"
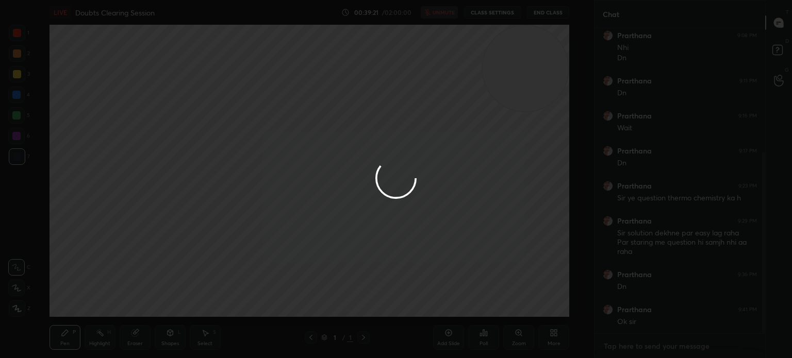
type textarea "c"
type textarea "x"
type textarea "cl"
type textarea "x"
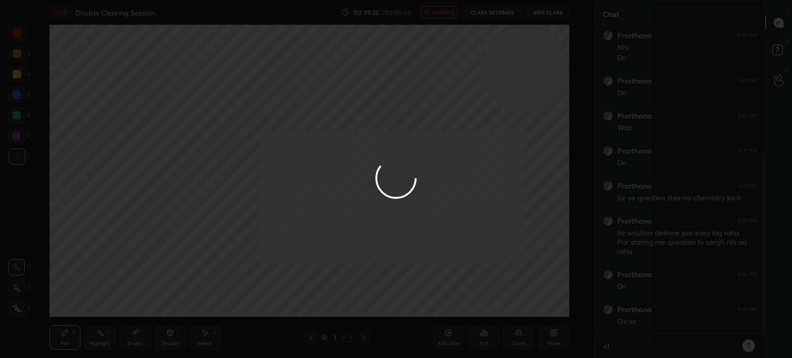
type textarea "clS"
type textarea "x"
type textarea "clSS"
type textarea "x"
type textarea "clSS"
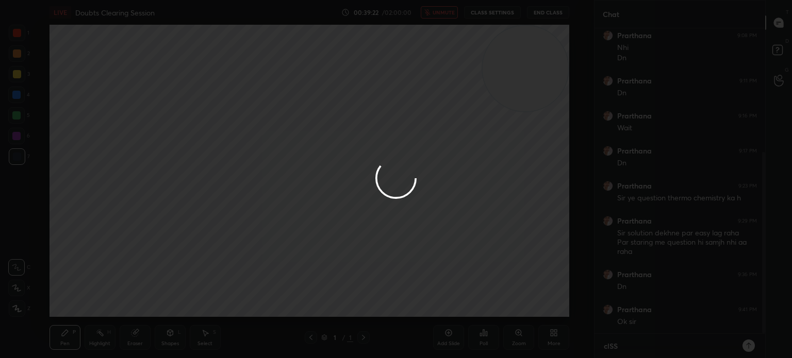
type textarea "x"
type textarea "clSS"
type textarea "x"
type textarea "clS"
type textarea "x"
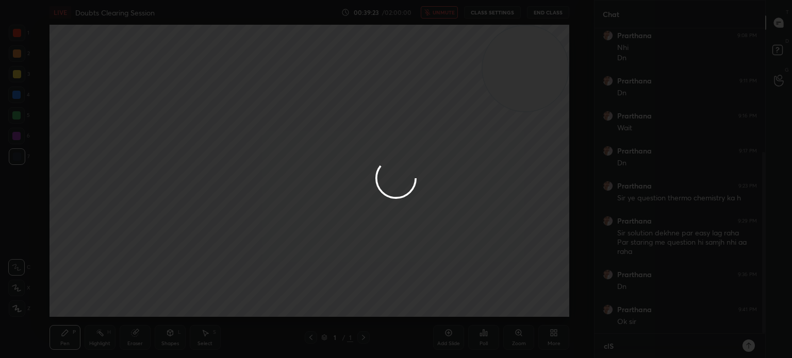
type textarea "cl"
type textarea "x"
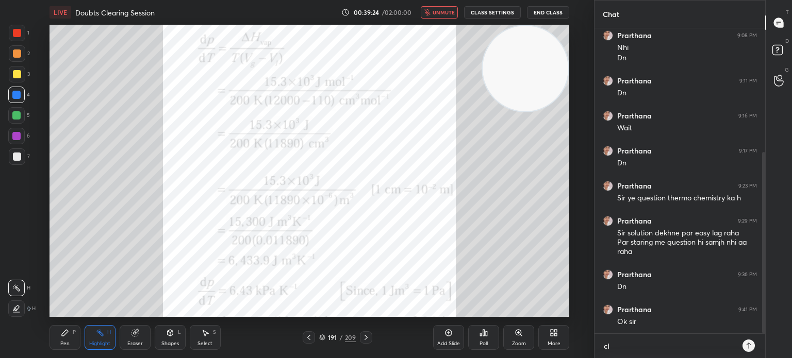
type textarea "c"
type textarea "x"
type textarea "C"
type textarea "x"
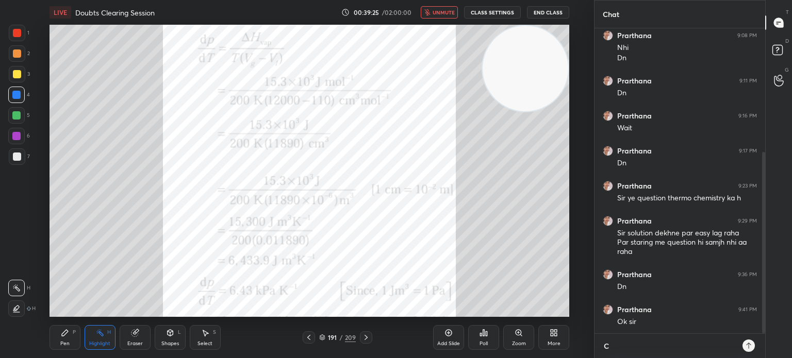
type textarea "Cl"
type textarea "x"
type textarea "Cla"
type textarea "x"
type textarea "Clas"
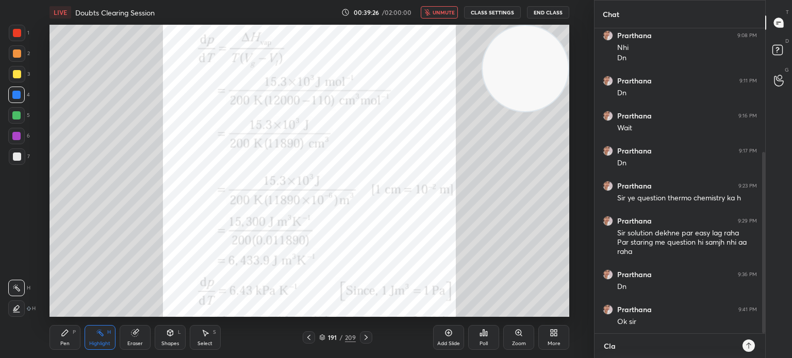
type textarea "x"
type textarea "Class"
type textarea "x"
type textarea "Class"
type textarea "x"
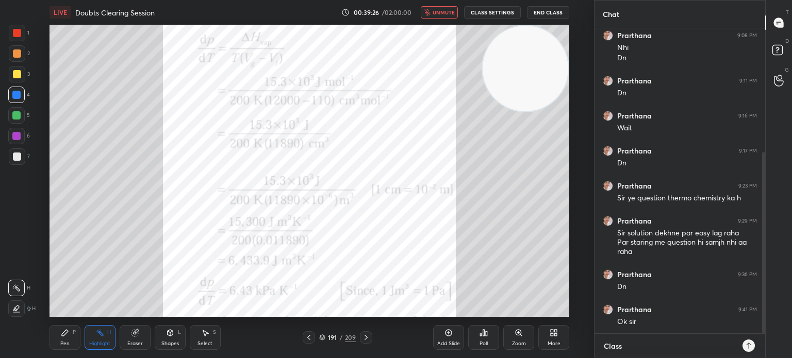
type textarea "Class e"
type textarea "x"
type textarea "Class en"
type textarea "x"
type textarea "Class end"
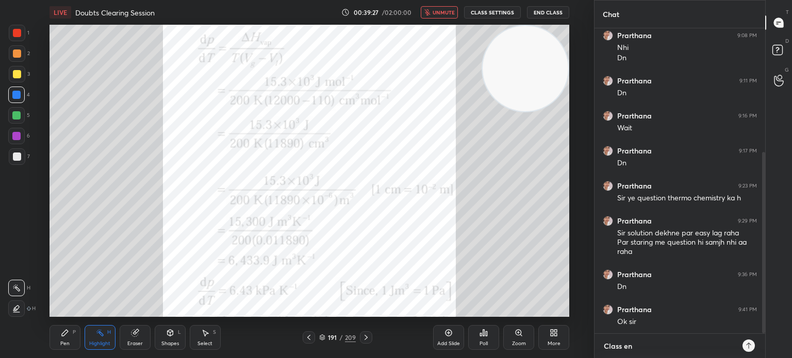
type textarea "x"
type textarea "Class end"
type textarea "x"
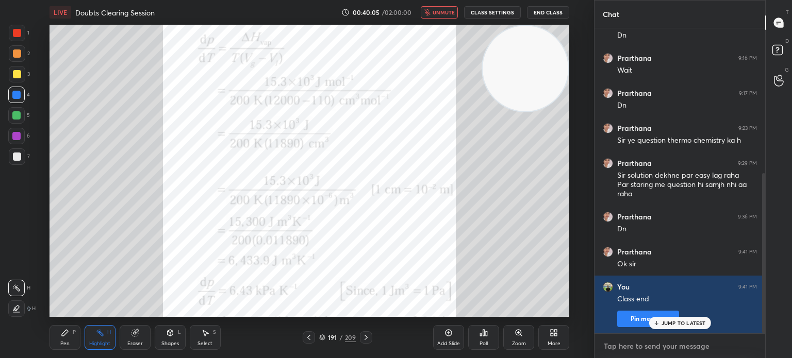
scroll to position [266, 0]
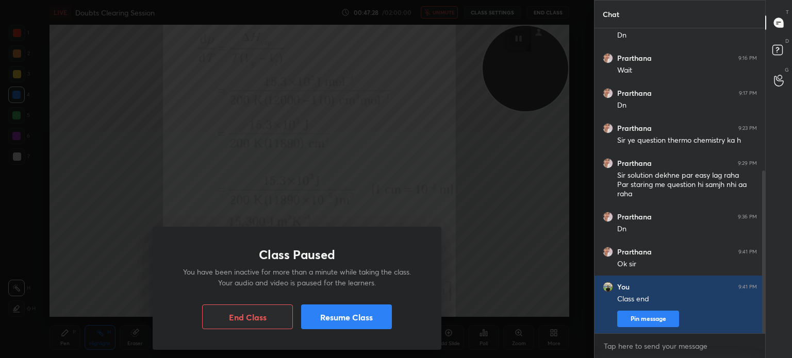
click at [384, 313] on button "Resume Class" at bounding box center [346, 317] width 91 height 25
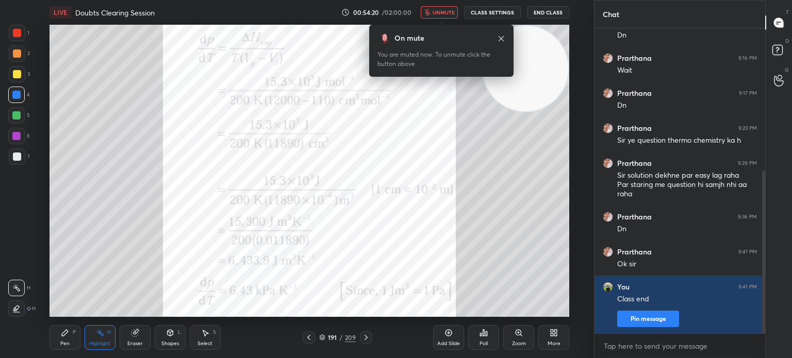
type textarea "x"
